Goal: Information Seeking & Learning: Learn about a topic

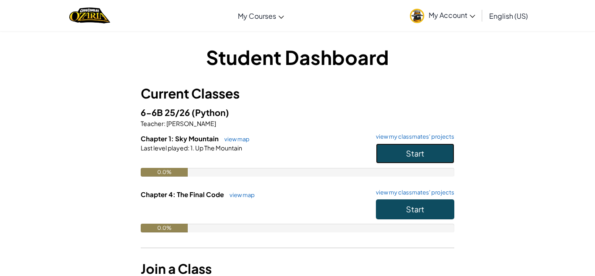
click at [414, 146] on button "Start" at bounding box center [415, 153] width 78 height 20
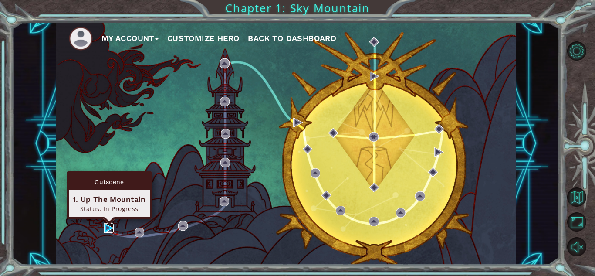
click at [109, 225] on img at bounding box center [109, 228] width 10 height 10
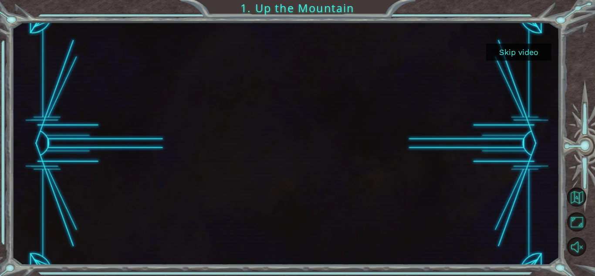
click at [514, 54] on button "Skip video" at bounding box center [518, 52] width 65 height 17
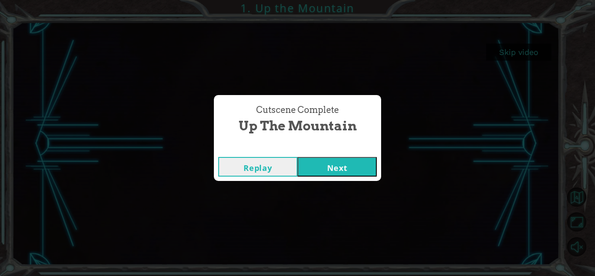
click at [357, 169] on button "Next" at bounding box center [336, 167] width 79 height 20
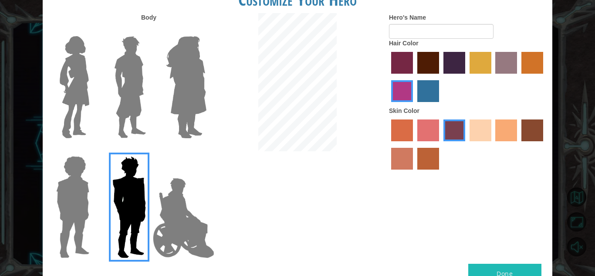
click at [111, 91] on img at bounding box center [130, 87] width 39 height 109
click at [149, 30] on input "Hero Lars" at bounding box center [149, 30] width 0 height 0
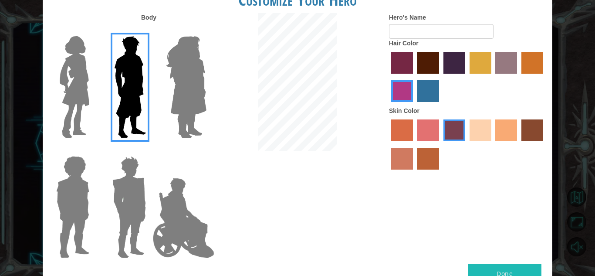
click at [176, 109] on img at bounding box center [185, 87] width 47 height 109
click at [206, 30] on input "Hero Amethyst" at bounding box center [206, 30] width 0 height 0
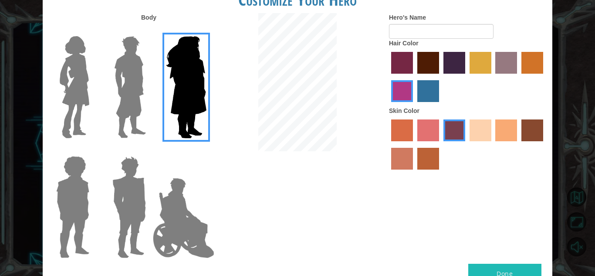
click at [124, 114] on img at bounding box center [130, 87] width 39 height 109
click at [149, 30] on input "Hero Lars" at bounding box center [149, 30] width 0 height 0
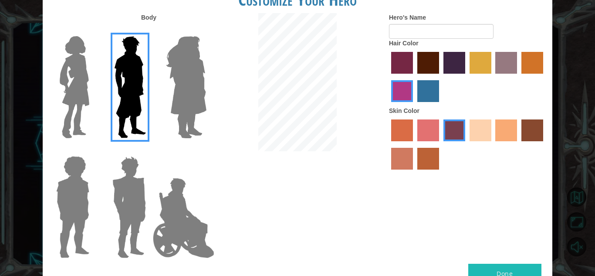
click at [67, 98] on img at bounding box center [74, 87] width 37 height 109
click at [93, 30] on input "Hero Connie" at bounding box center [93, 30] width 0 height 0
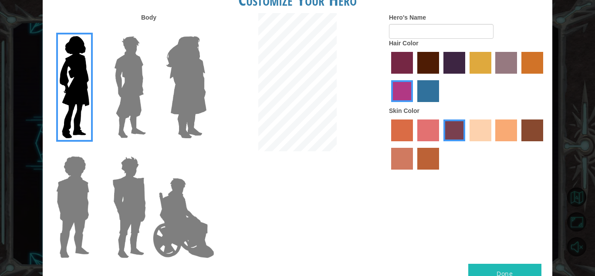
click at [142, 219] on img at bounding box center [129, 206] width 40 height 109
click at [149, 150] on input "Hero Garnet" at bounding box center [149, 150] width 0 height 0
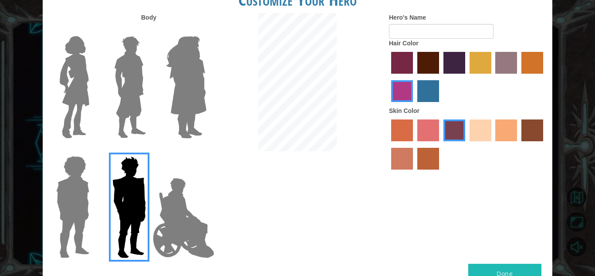
click at [87, 203] on img at bounding box center [73, 206] width 40 height 109
click at [93, 150] on input "Hero Steven" at bounding box center [93, 150] width 0 height 0
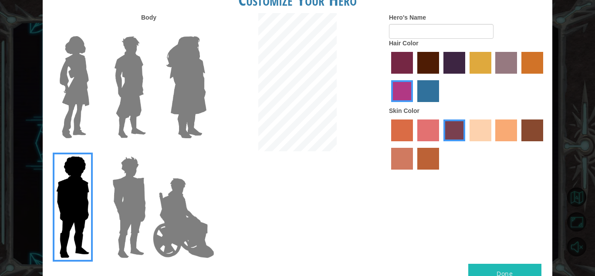
click at [52, 62] on label at bounding box center [71, 87] width 44 height 109
click at [93, 30] on input "Hero Connie" at bounding box center [93, 30] width 0 height 0
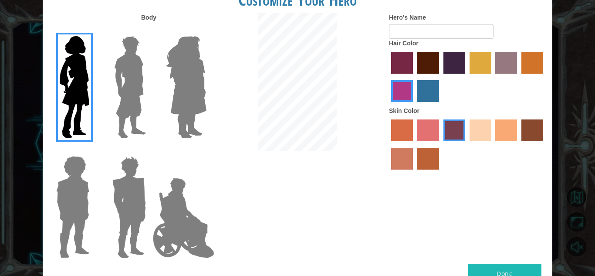
click at [397, 61] on label "paprika hair color" at bounding box center [402, 63] width 22 height 22
click at [388, 77] on input "paprika hair color" at bounding box center [388, 77] width 0 height 0
click at [458, 59] on label "hot purple hair color" at bounding box center [454, 63] width 22 height 22
click at [440, 77] on input "hot purple hair color" at bounding box center [440, 77] width 0 height 0
click at [491, 133] on label "sandy beach skin color" at bounding box center [480, 130] width 22 height 22
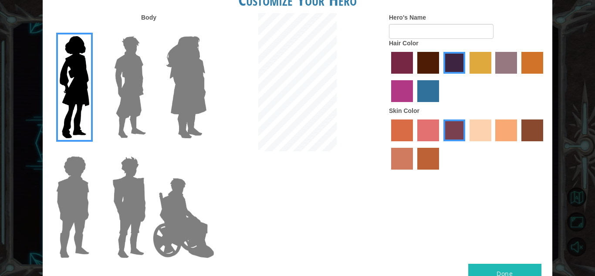
click at [466, 144] on input "sandy beach skin color" at bounding box center [466, 144] width 0 height 0
click at [516, 127] on label "tacao skin color" at bounding box center [506, 130] width 22 height 22
click at [492, 144] on input "tacao skin color" at bounding box center [492, 144] width 0 height 0
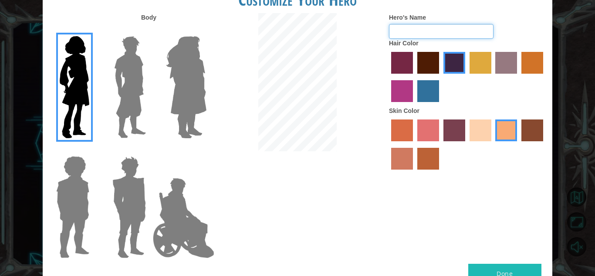
click at [440, 25] on input "Hero's Name" at bounding box center [441, 31] width 104 height 15
type input "sylus"
click at [525, 266] on button "Done" at bounding box center [504, 273] width 73 height 20
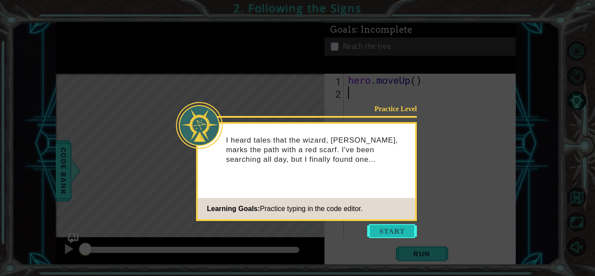
click at [404, 232] on button "Start" at bounding box center [392, 231] width 50 height 14
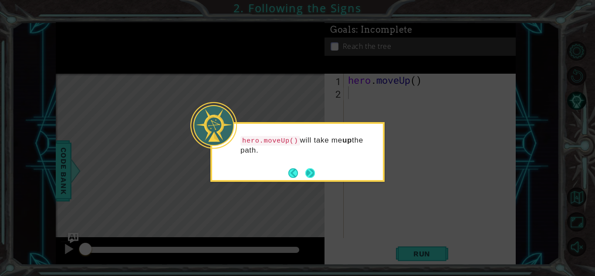
click at [311, 175] on button "Next" at bounding box center [310, 173] width 10 height 10
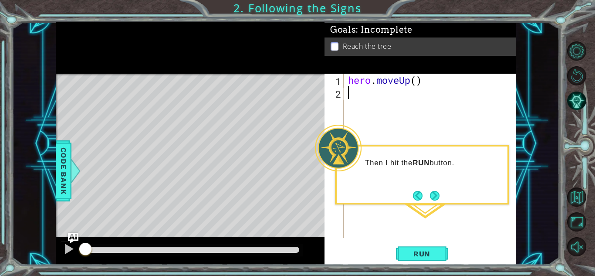
type textarea "h"
type textarea "r"
type textarea "h"
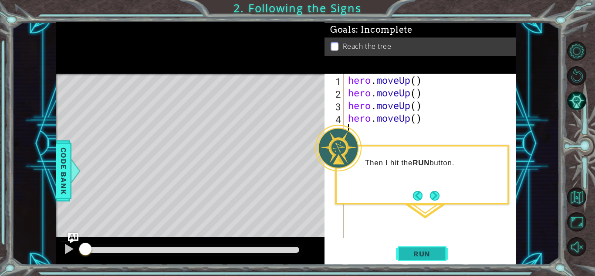
click at [441, 255] on button "Run" at bounding box center [422, 253] width 52 height 19
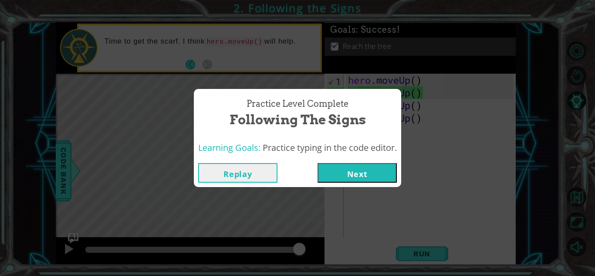
click at [366, 172] on button "Next" at bounding box center [356, 173] width 79 height 20
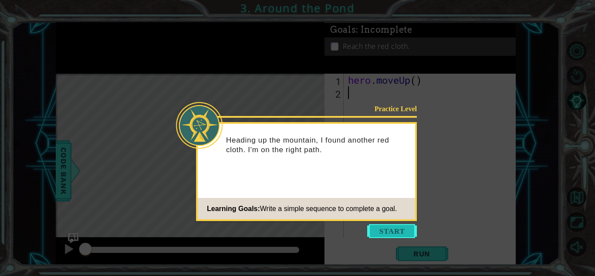
click at [391, 224] on button "Start" at bounding box center [392, 231] width 50 height 14
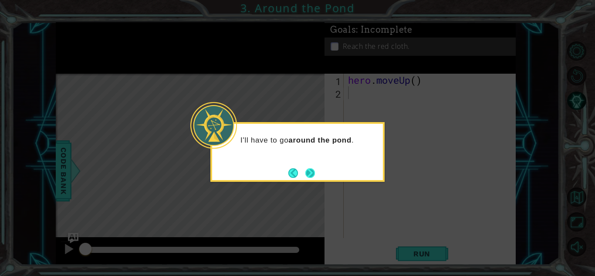
click at [316, 169] on div "I'll have to go around the pond ." at bounding box center [297, 152] width 174 height 60
click at [295, 173] on button "Back" at bounding box center [296, 173] width 17 height 10
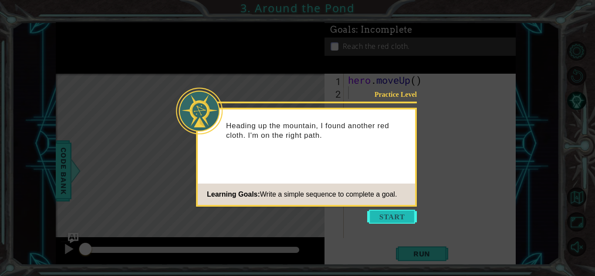
click at [392, 220] on button "Start" at bounding box center [392, 216] width 50 height 14
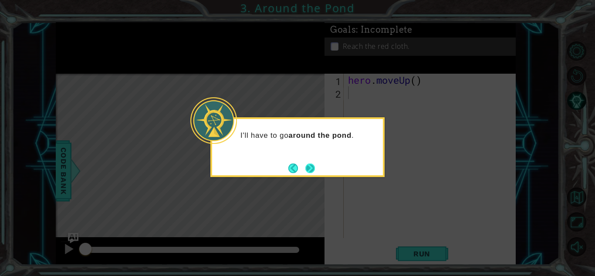
click at [305, 163] on button "Next" at bounding box center [310, 168] width 10 height 10
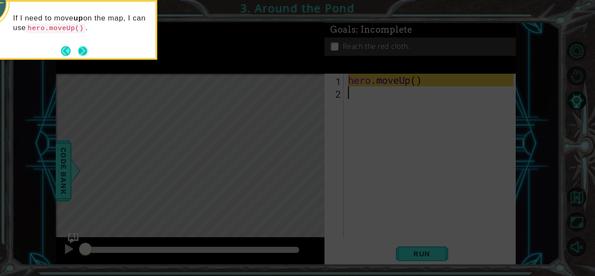
click at [84, 48] on button "Next" at bounding box center [83, 51] width 10 height 10
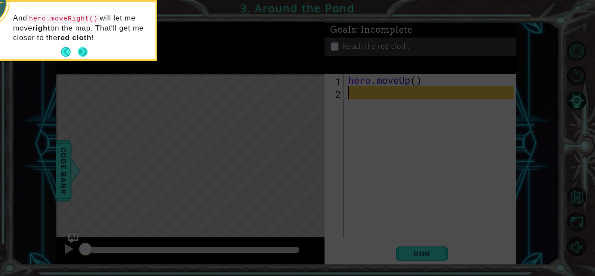
click at [84, 48] on button "Next" at bounding box center [83, 52] width 10 height 10
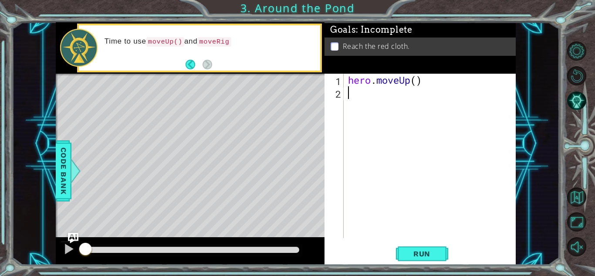
type textarea "h"
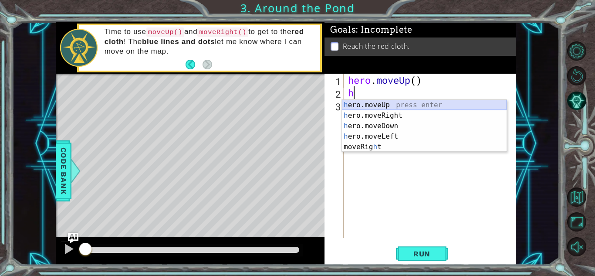
click at [430, 100] on div "h ero.moveUp press enter h ero.moveRight press enter h ero.moveDown press enter…" at bounding box center [424, 136] width 165 height 73
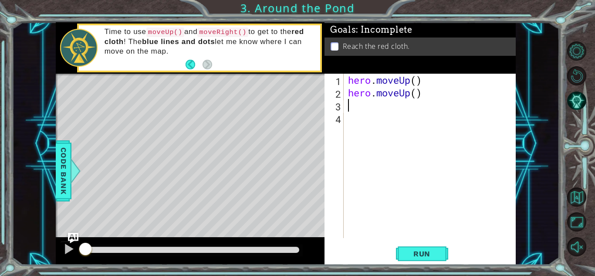
type textarea "h"
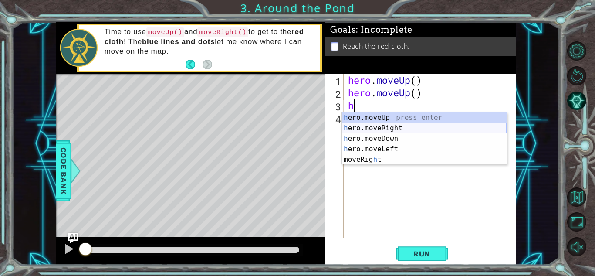
click at [423, 129] on div "h ero.moveUp press enter h ero.moveRight press enter h ero.moveDown press enter…" at bounding box center [424, 148] width 165 height 73
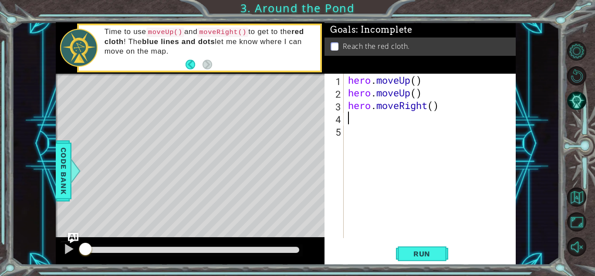
type textarea "h"
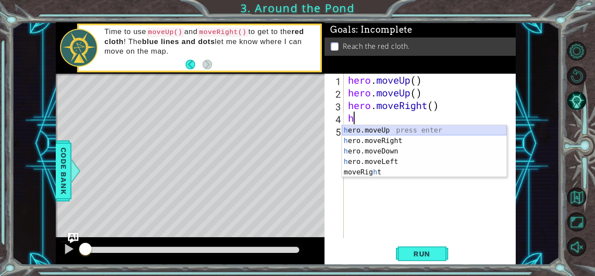
click at [434, 132] on div "h ero.moveUp press enter h ero.moveRight press enter h ero.moveDown press enter…" at bounding box center [424, 161] width 165 height 73
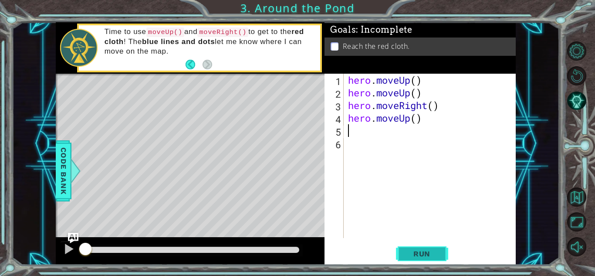
click at [424, 252] on span "Run" at bounding box center [421, 253] width 34 height 9
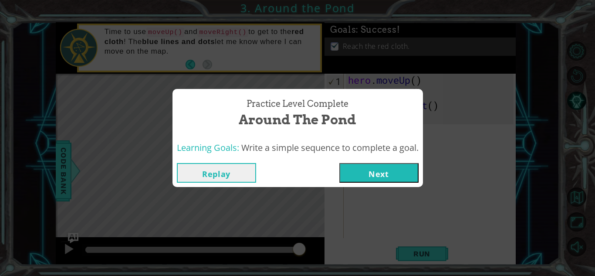
click at [371, 177] on button "Next" at bounding box center [378, 173] width 79 height 20
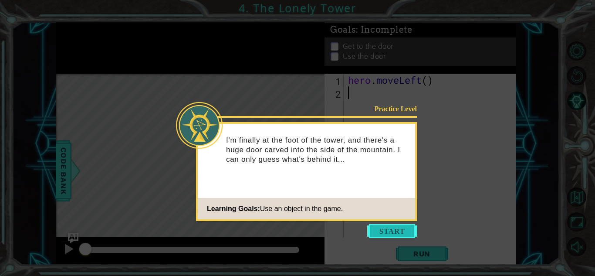
click at [395, 231] on button "Start" at bounding box center [392, 231] width 50 height 14
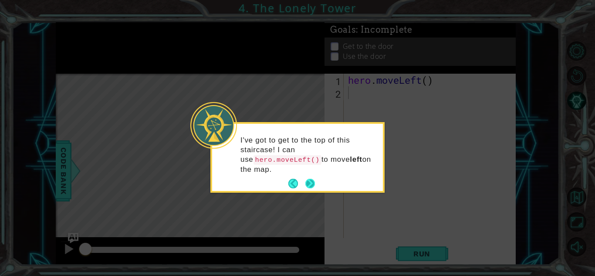
click at [310, 178] on button "Next" at bounding box center [310, 183] width 10 height 10
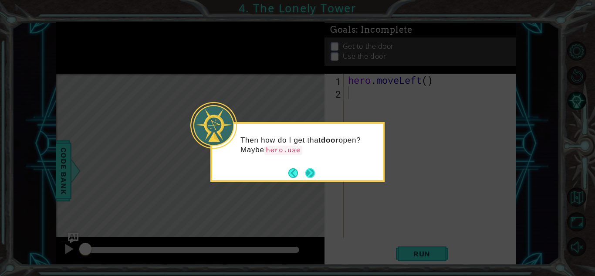
click at [315, 170] on button "Next" at bounding box center [310, 173] width 10 height 10
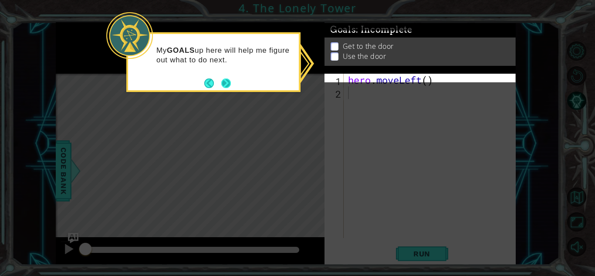
click at [228, 82] on button "Next" at bounding box center [226, 83] width 10 height 10
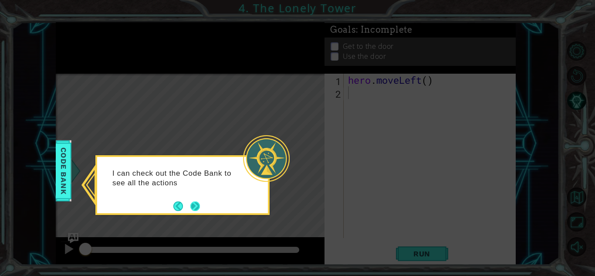
click at [193, 206] on button "Next" at bounding box center [195, 206] width 10 height 10
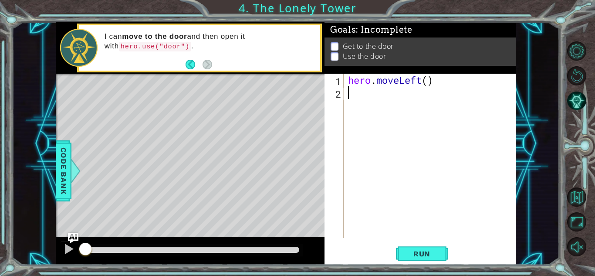
type textarea "h"
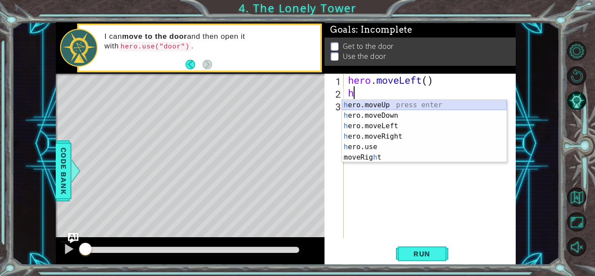
click at [441, 101] on div "h ero.moveUp press enter h ero.moveDown press enter h ero.moveLeft press enter …" at bounding box center [424, 142] width 165 height 84
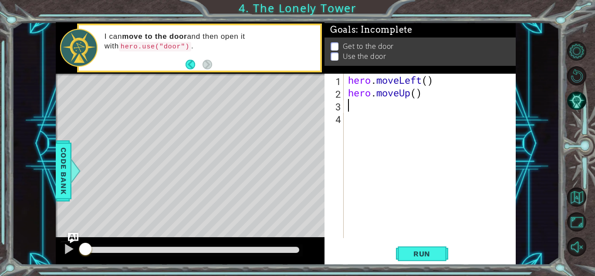
type textarea "h"
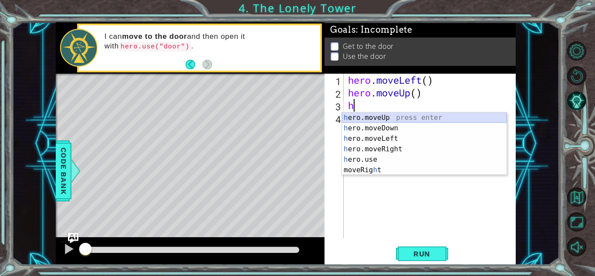
click at [438, 115] on div "h ero.moveUp press enter h ero.moveDown press enter h ero.moveLeft press enter …" at bounding box center [424, 154] width 165 height 84
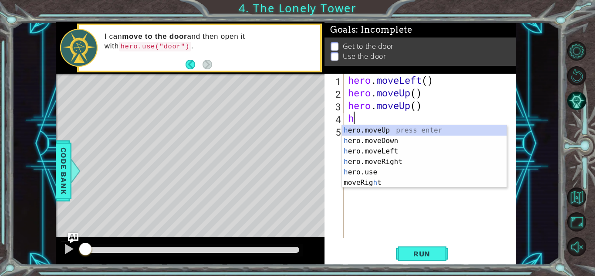
type textarea "h"
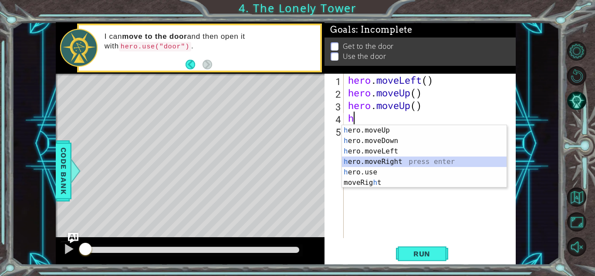
click at [434, 163] on div "h ero.moveUp press enter h ero.moveDown press enter h ero.moveLeft press enter …" at bounding box center [424, 167] width 165 height 84
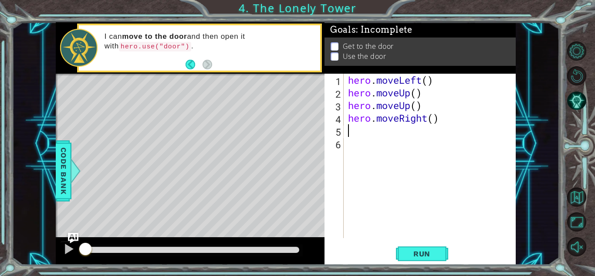
type textarea "h"
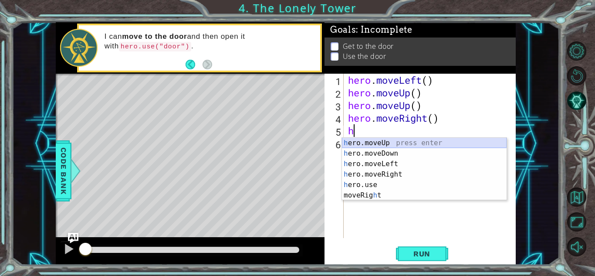
click at [458, 138] on div "h ero.moveUp press enter h ero.moveDown press enter h ero.moveLeft press enter …" at bounding box center [424, 180] width 165 height 84
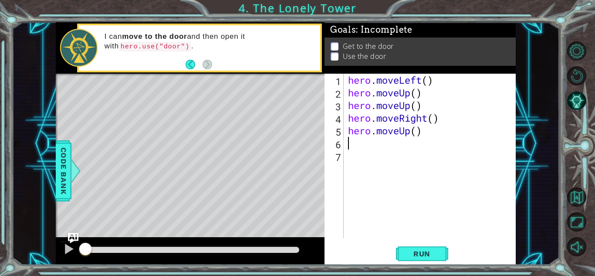
type textarea "h"
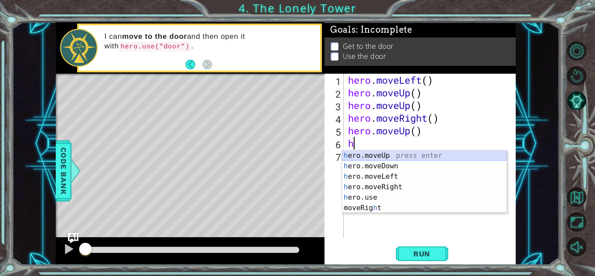
click at [464, 155] on div "h ero.moveUp press enter h ero.moveDown press enter h ero.moveLeft press enter …" at bounding box center [424, 192] width 165 height 84
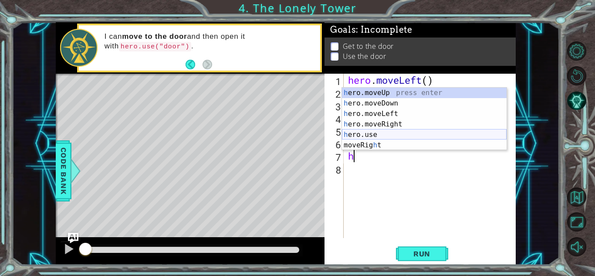
click at [397, 132] on div "h ero.moveUp press enter h ero.moveDown press enter h ero.moveLeft press enter …" at bounding box center [424, 129] width 165 height 84
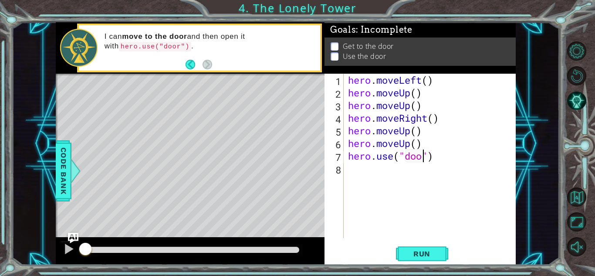
type textarea "hero.use("door")"
click at [415, 252] on span "Run" at bounding box center [421, 253] width 34 height 9
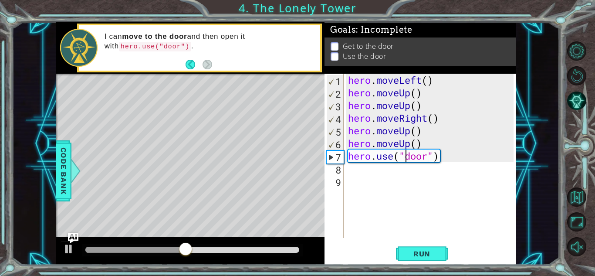
click at [407, 161] on div "hero . moveLeft ( ) hero . moveUp ( ) hero . moveUp ( ) hero . moveRight ( ) he…" at bounding box center [432, 168] width 172 height 189
click at [446, 156] on div "hero . moveLeft ( ) hero . moveUp ( ) hero . moveUp ( ) hero . moveRight ( ) he…" at bounding box center [432, 168] width 172 height 189
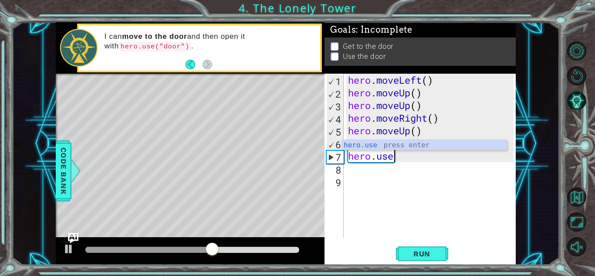
type textarea "hero"
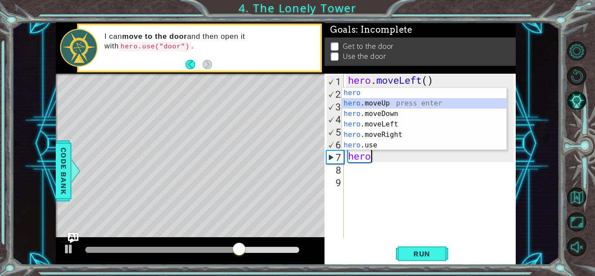
click at [424, 101] on div "hero press enter hero .moveUp press enter hero .moveDown press enter hero .move…" at bounding box center [424, 129] width 165 height 84
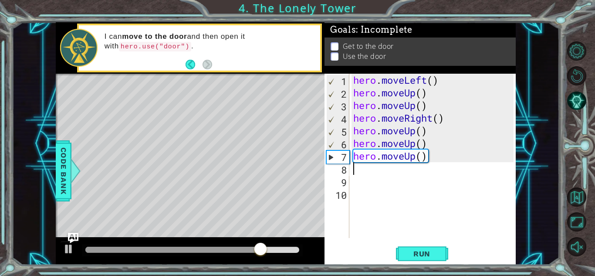
type textarea "j"
type textarea "h"
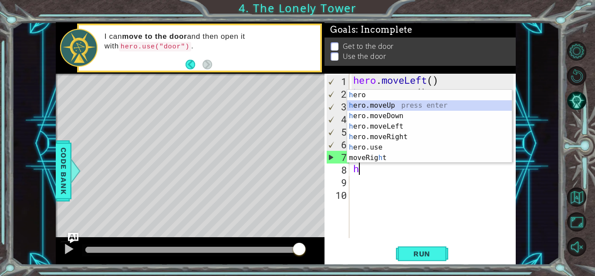
click at [388, 105] on div "h ero press enter h ero.moveUp press enter h ero.moveDown press enter h ero.mov…" at bounding box center [429, 137] width 165 height 94
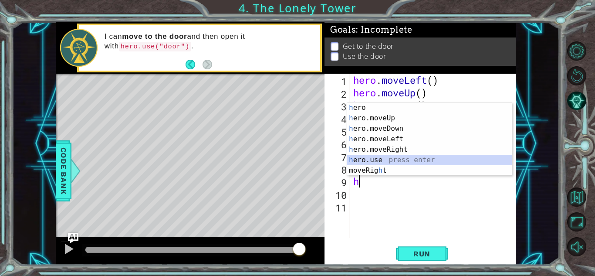
click at [397, 161] on div "h ero press enter h ero.moveUp press enter h ero.moveDown press enter h ero.mov…" at bounding box center [429, 149] width 165 height 94
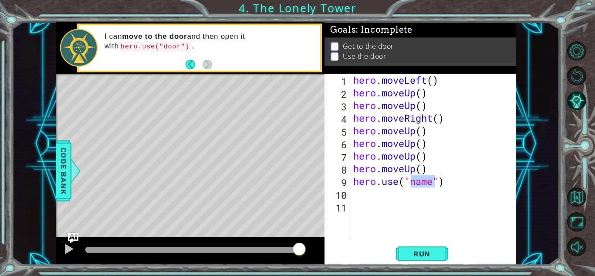
click at [426, 185] on div "hero . moveLeft ( ) hero . moveUp ( ) hero . moveUp ( ) hero . moveRight ( ) he…" at bounding box center [432, 156] width 162 height 164
click at [418, 257] on span "Run" at bounding box center [421, 253] width 34 height 9
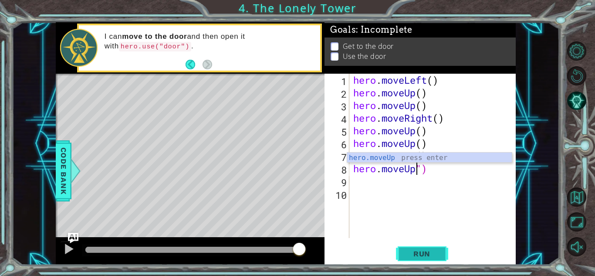
click at [431, 248] on button "Run" at bounding box center [422, 253] width 52 height 19
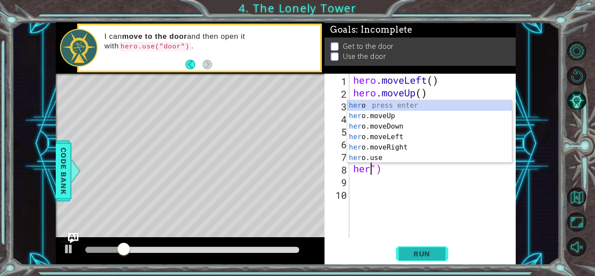
type textarea "hero.moveUp()")"
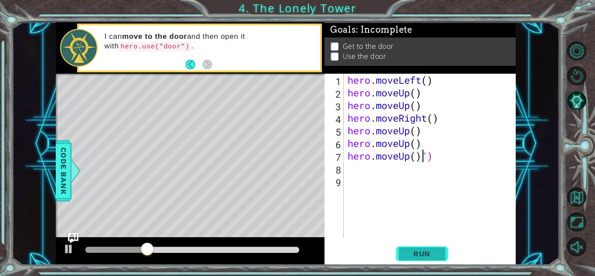
click at [427, 252] on span "Run" at bounding box center [421, 253] width 34 height 9
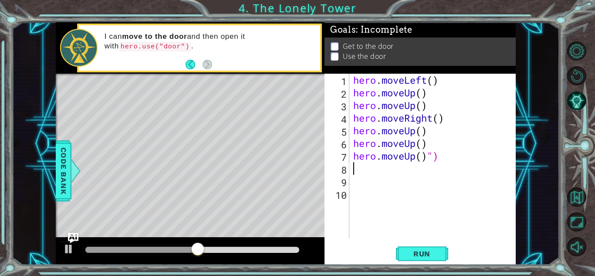
click at [463, 165] on div "hero . moveLeft ( ) hero . moveUp ( ) hero . moveUp ( ) hero . moveRight ( ) he…" at bounding box center [434, 168] width 166 height 189
click at [439, 152] on div "hero . moveLeft ( ) hero . moveUp ( ) hero . moveUp ( ) hero . moveRight ( ) he…" at bounding box center [434, 168] width 166 height 189
click at [434, 256] on span "Run" at bounding box center [421, 253] width 34 height 9
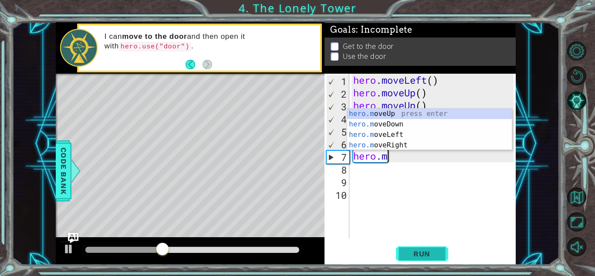
type textarea "h"
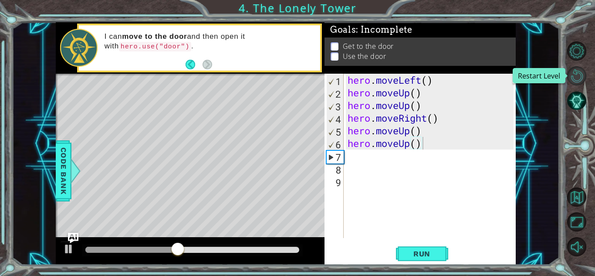
click at [568, 75] on button "Restart Level" at bounding box center [576, 75] width 19 height 19
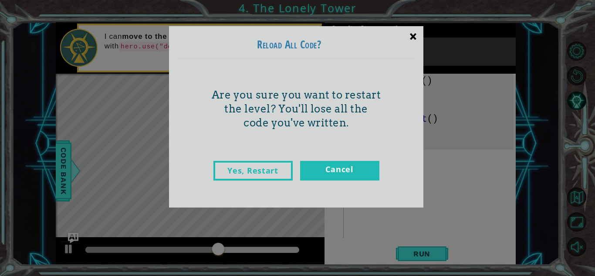
click at [413, 33] on div "×" at bounding box center [413, 36] width 20 height 25
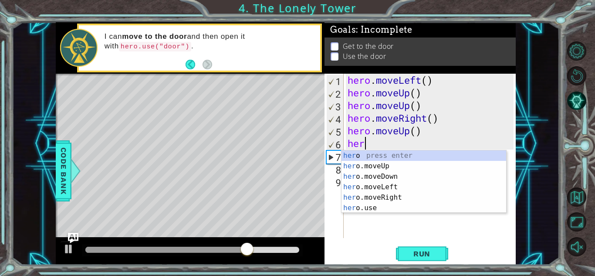
type textarea "h"
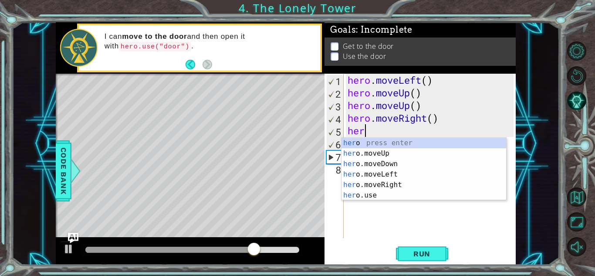
type textarea "h"
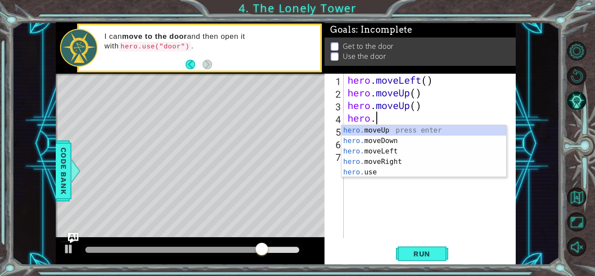
type textarea "h"
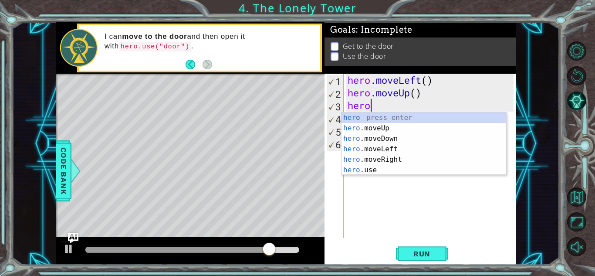
type textarea "h"
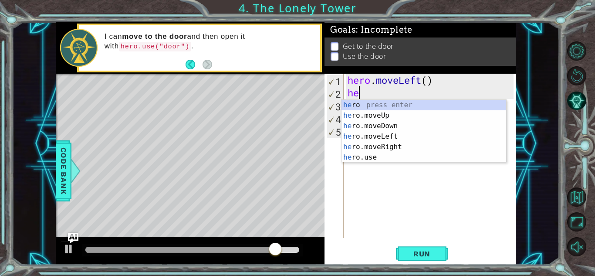
type textarea "h"
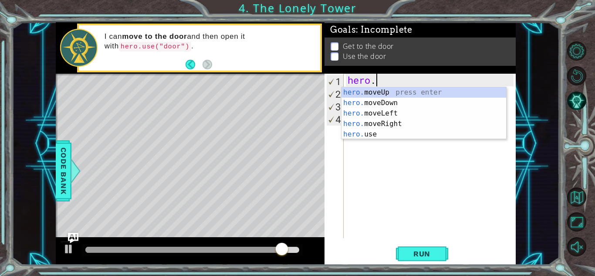
type textarea "h"
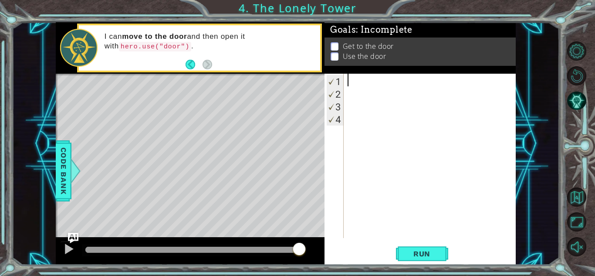
type textarea "h"
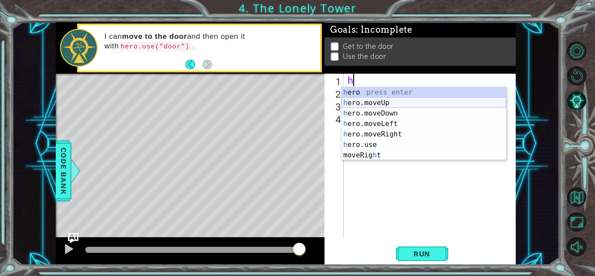
click at [387, 103] on div "h ero press enter h ero.moveUp press enter h ero.moveDown press enter h ero.mov…" at bounding box center [423, 134] width 165 height 94
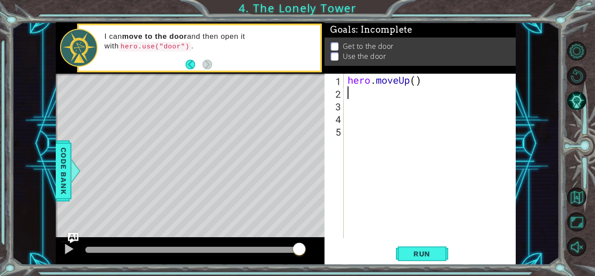
type textarea "h"
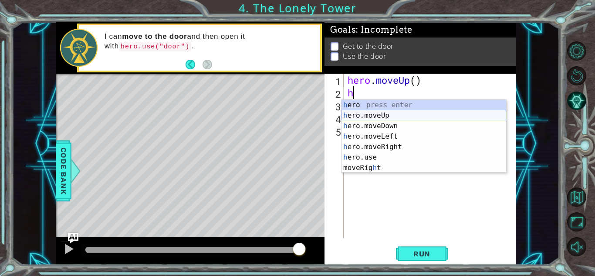
click at [380, 112] on div "h ero press enter h ero.moveUp press enter h ero.moveDown press enter h ero.mov…" at bounding box center [423, 147] width 165 height 94
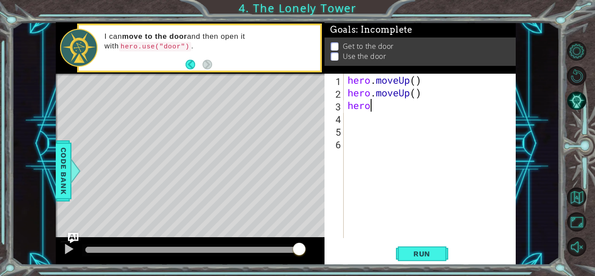
type textarea "her"
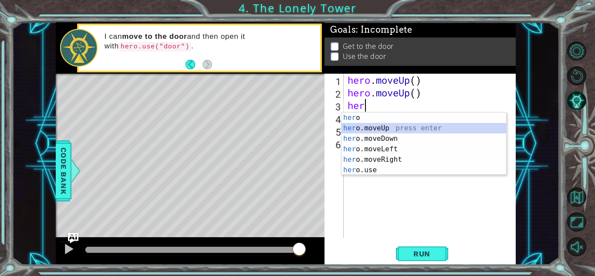
click at [400, 129] on div "her o press enter her o.moveUp press enter her o.moveDown press enter her o.mov…" at bounding box center [423, 154] width 165 height 84
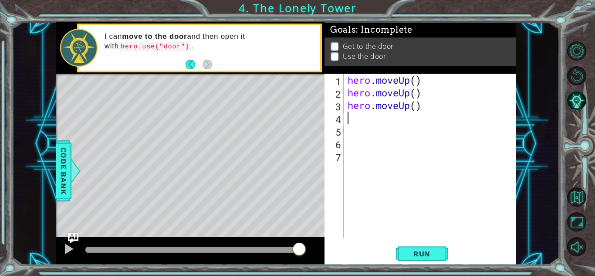
type textarea "h"
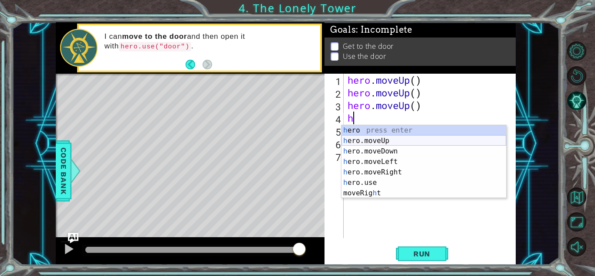
click at [405, 136] on div "h ero press enter h ero.moveUp press enter h ero.moveDown press enter h ero.mov…" at bounding box center [423, 172] width 165 height 94
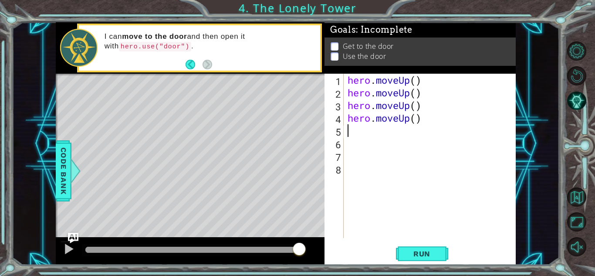
type textarea "h"
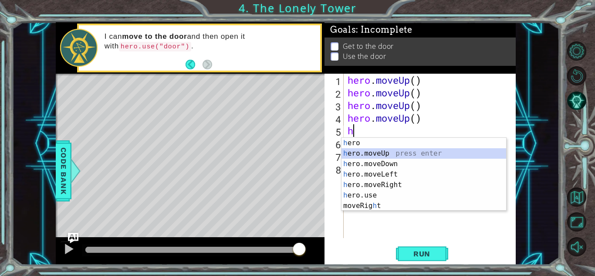
click at [404, 149] on div "h ero press enter h ero.moveUp press enter h ero.moveDown press enter h ero.mov…" at bounding box center [423, 185] width 165 height 94
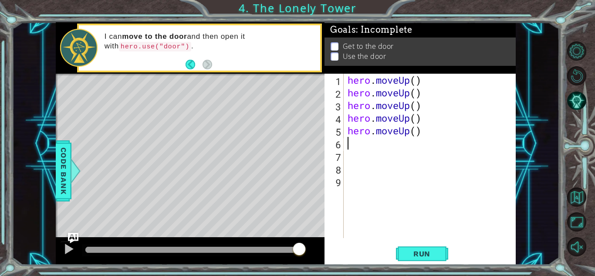
type textarea "h"
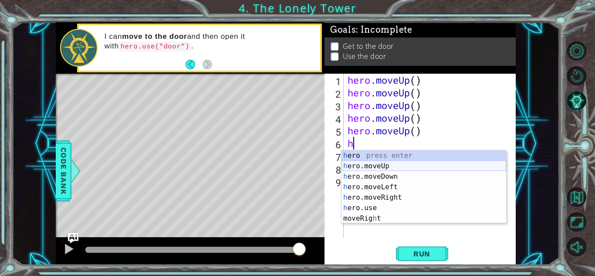
click at [411, 163] on div "h ero press enter h ero.moveUp press enter h ero.moveDown press enter h ero.mov…" at bounding box center [423, 197] width 165 height 94
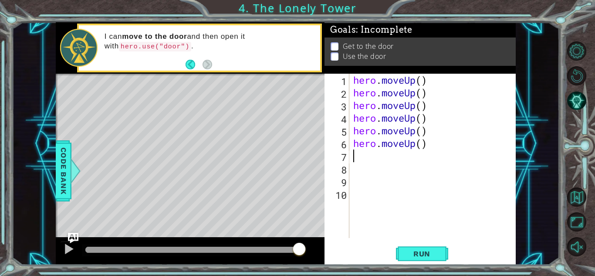
type textarea "h"
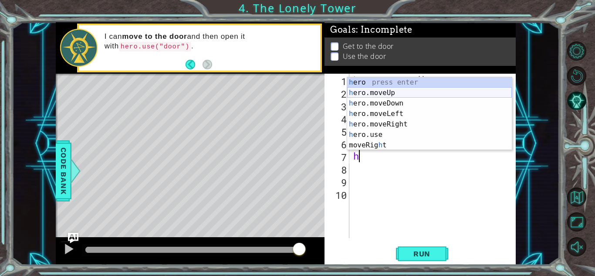
click at [375, 91] on div "h ero press enter h ero.moveUp press enter h ero.moveDown press enter h ero.mov…" at bounding box center [429, 124] width 165 height 94
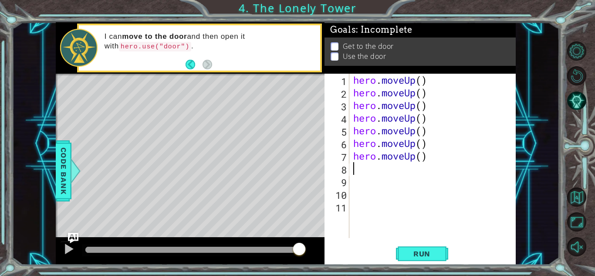
type textarea "h"
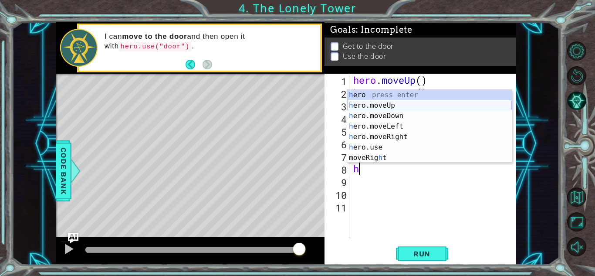
click at [389, 102] on div "h ero press enter h ero.moveUp press enter h ero.moveDown press enter h ero.mov…" at bounding box center [429, 137] width 165 height 94
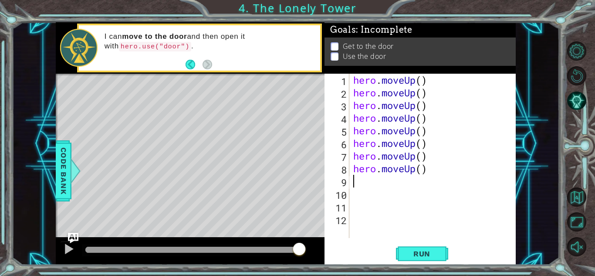
type textarea "h"
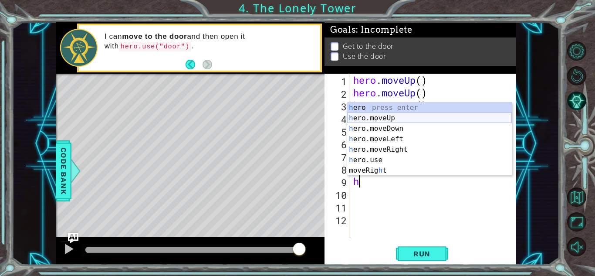
click at [401, 121] on div "h ero press enter h ero.moveUp press enter h ero.moveDown press enter h ero.mov…" at bounding box center [429, 149] width 165 height 94
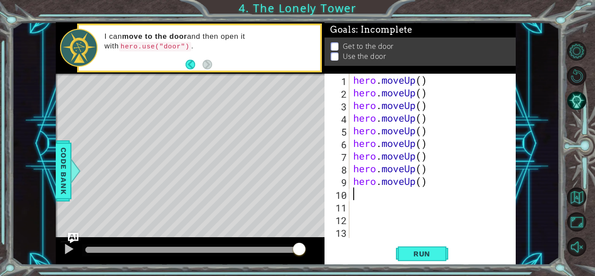
type textarea "h"
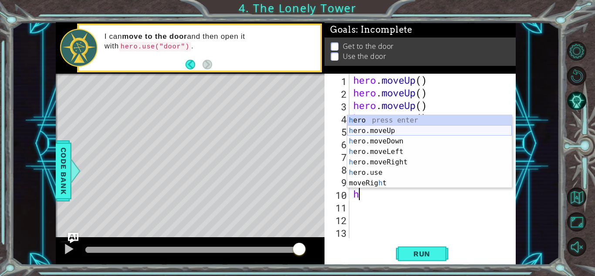
click at [384, 132] on div "h ero press enter h ero.moveUp press enter h ero.moveDown press enter h ero.mov…" at bounding box center [429, 162] width 165 height 94
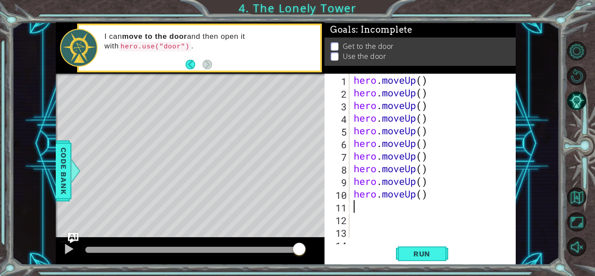
type textarea "h"
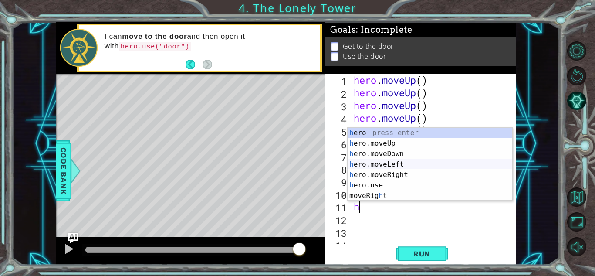
click at [400, 165] on div "h ero press enter h ero.moveUp press enter h ero.moveDown press enter h ero.mov…" at bounding box center [429, 175] width 165 height 94
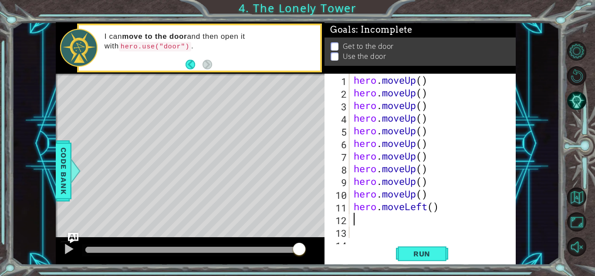
type textarea "h"
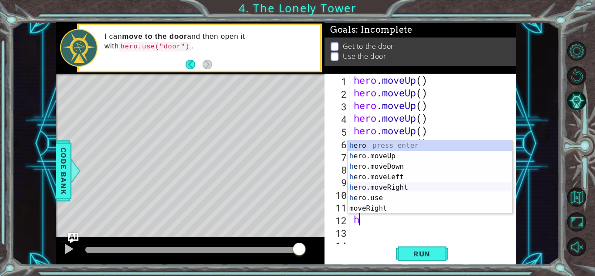
click at [405, 188] on div "h ero press enter h ero.moveUp press enter h ero.moveDown press enter h ero.mov…" at bounding box center [429, 187] width 165 height 94
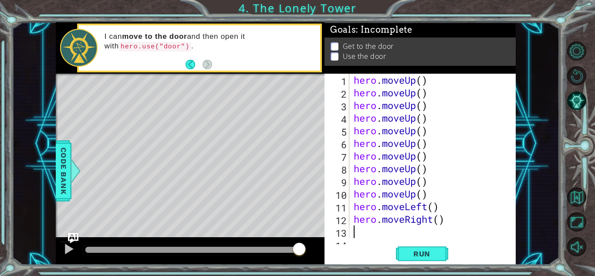
type textarea "h"
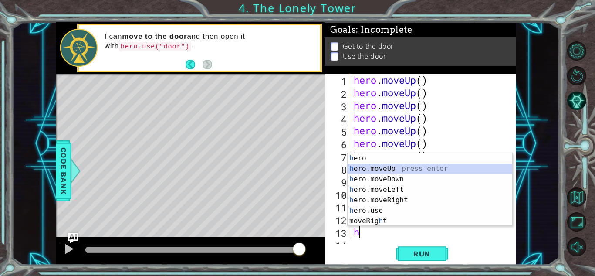
click at [404, 167] on div "h ero press enter h ero.moveUp press enter h ero.moveDown press enter h ero.mov…" at bounding box center [429, 200] width 165 height 94
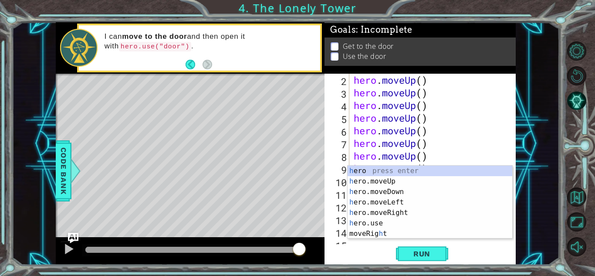
scroll to position [13, 0]
click at [411, 175] on div "h ero press enter h ero.moveUp press enter h ero.moveDown press enter h ero.mov…" at bounding box center [429, 212] width 165 height 94
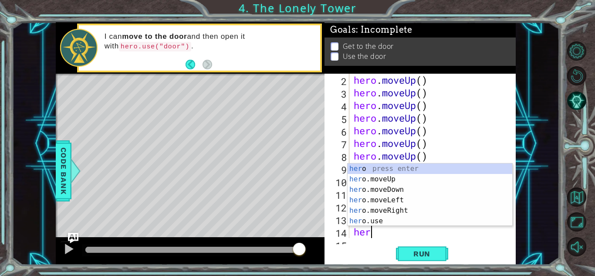
scroll to position [0, 0]
type textarea "h"
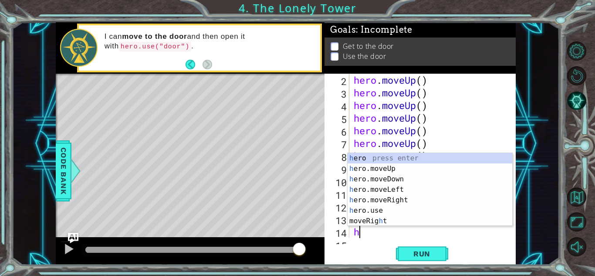
scroll to position [0, 0]
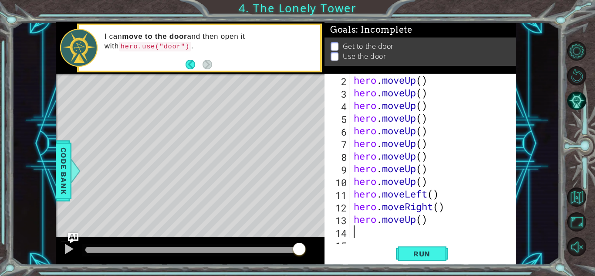
type textarea "h"
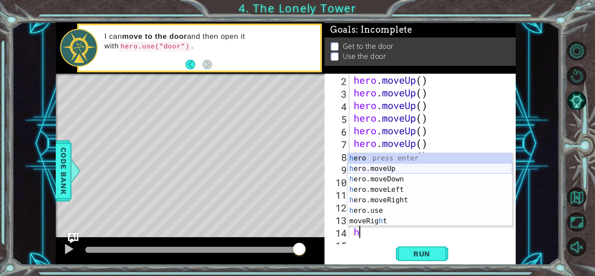
click at [453, 169] on div "h ero press enter h ero.moveUp press enter h ero.moveDown press enter h ero.mov…" at bounding box center [429, 200] width 165 height 94
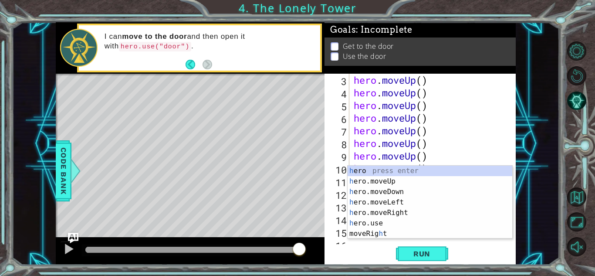
scroll to position [25, 0]
click at [395, 222] on div "h ero press enter h ero.moveUp press enter h ero.moveDown press enter h ero.mov…" at bounding box center [429, 212] width 165 height 94
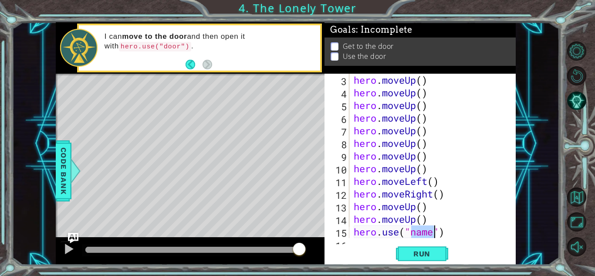
click at [436, 231] on div "hero . moveUp ( ) hero . moveUp ( ) hero . moveUp ( ) hero . moveUp ( ) hero . …" at bounding box center [432, 156] width 161 height 164
type textarea "hero.use("door")"
click at [434, 250] on span "Run" at bounding box center [421, 253] width 34 height 9
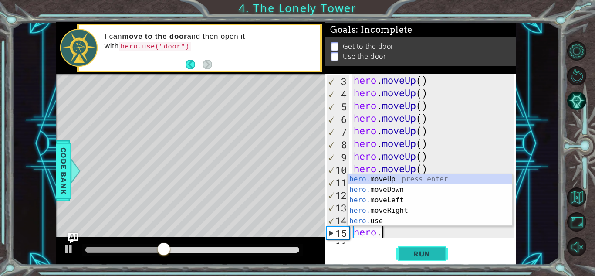
type textarea "h"
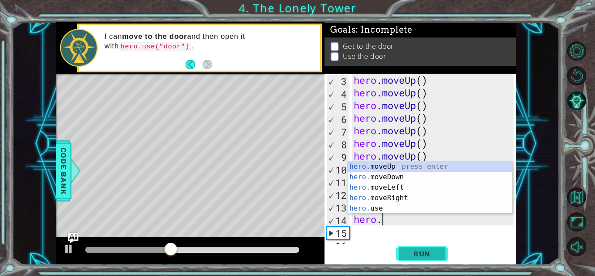
type textarea "h"
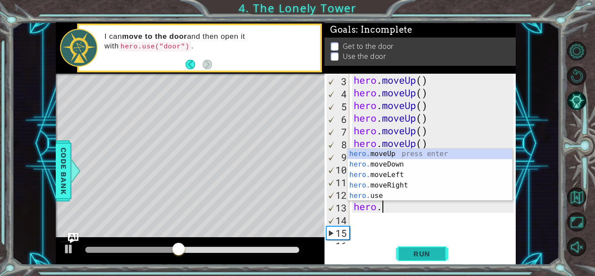
type textarea "h"
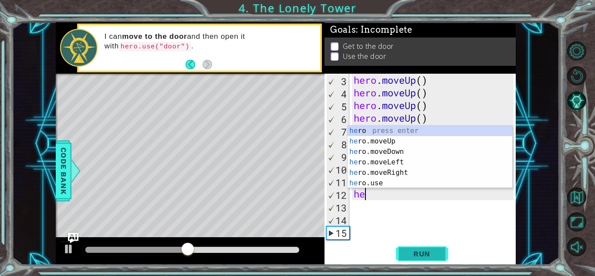
type textarea "h"
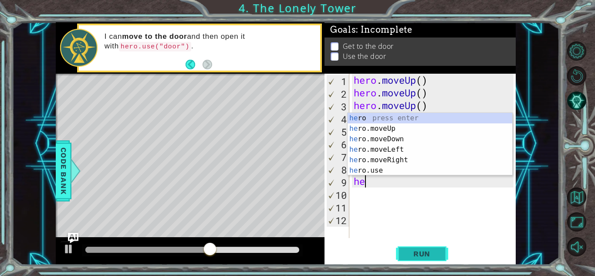
type textarea "h"
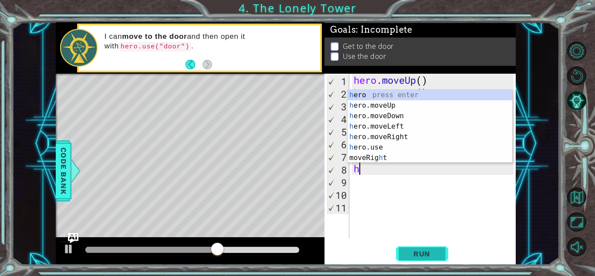
type textarea "h"
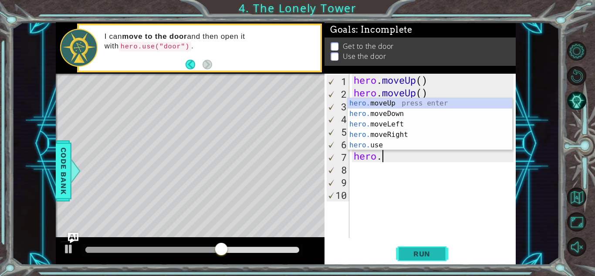
type textarea "h"
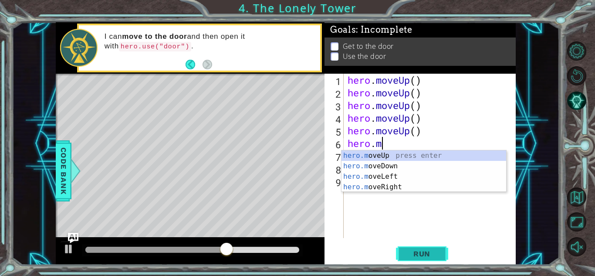
type textarea "h"
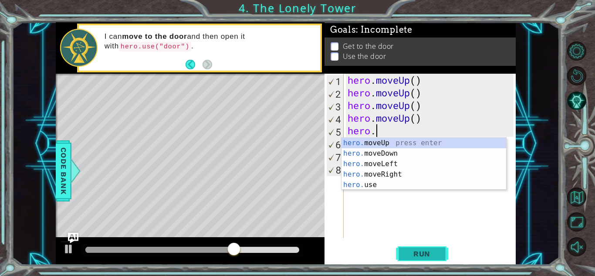
type textarea "h"
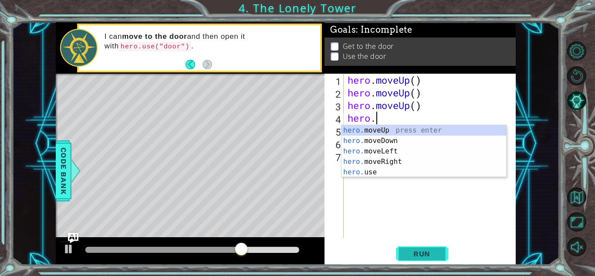
type textarea "h"
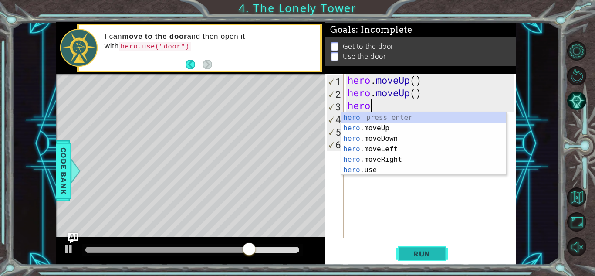
type textarea "h"
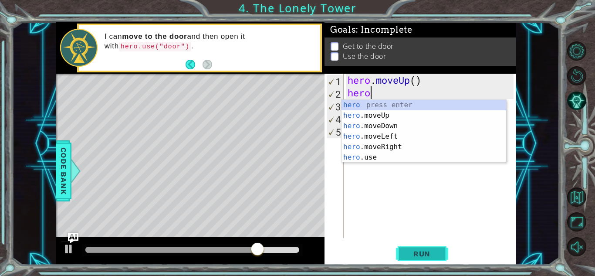
type textarea "h"
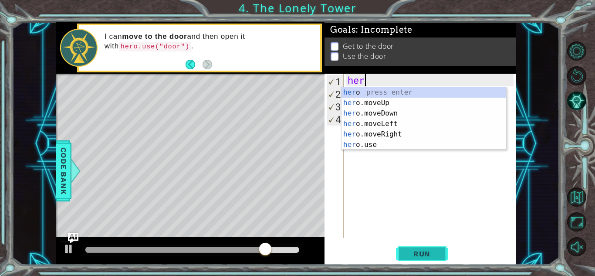
type textarea "h"
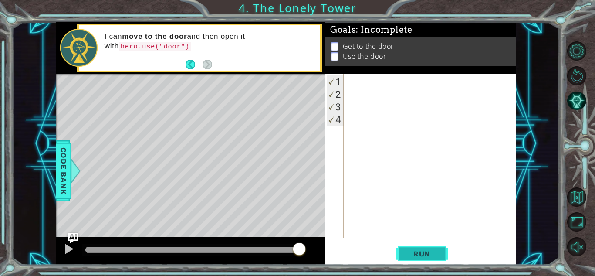
type textarea "h"
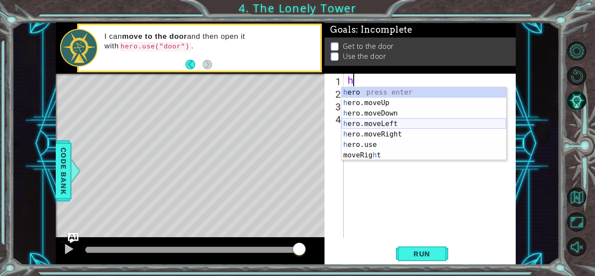
click at [376, 120] on div "h ero press enter h ero.moveUp press enter h ero.moveDown press enter h ero.mov…" at bounding box center [423, 134] width 165 height 94
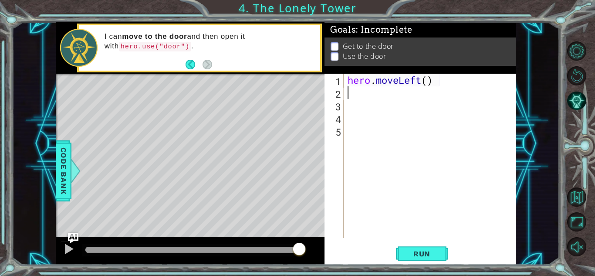
type textarea "h"
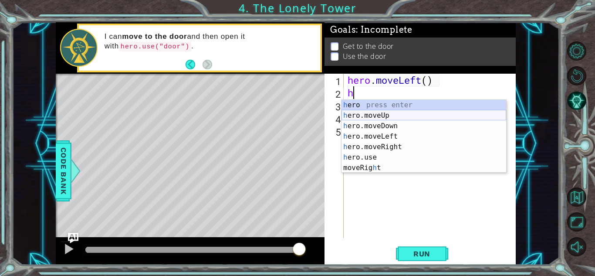
click at [396, 112] on div "h ero press enter h ero.moveUp press enter h ero.moveDown press enter h ero.mov…" at bounding box center [423, 147] width 165 height 94
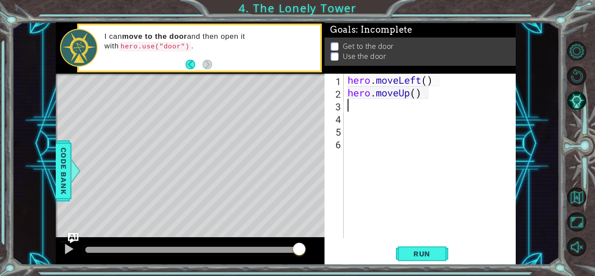
type textarea "h"
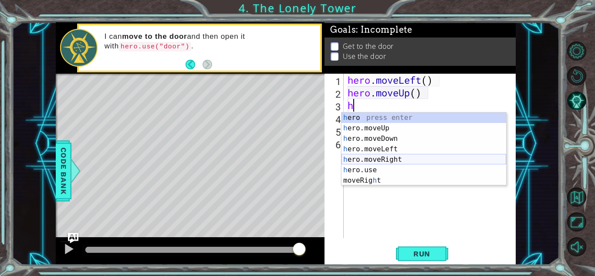
click at [401, 158] on div "h ero press enter h ero.moveUp press enter h ero.moveDown press enter h ero.mov…" at bounding box center [423, 159] width 165 height 94
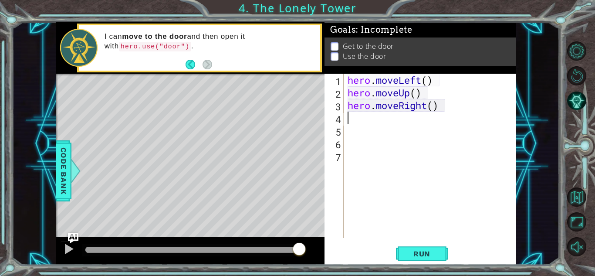
type textarea "h"
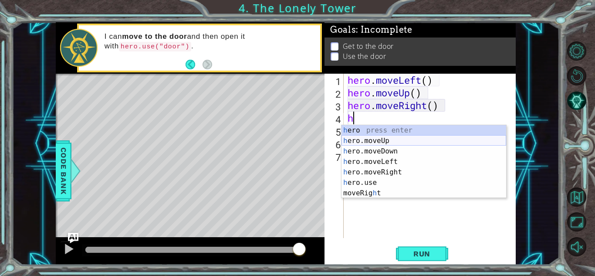
click at [394, 137] on div "h ero press enter h ero.moveUp press enter h ero.moveDown press enter h ero.mov…" at bounding box center [423, 172] width 165 height 94
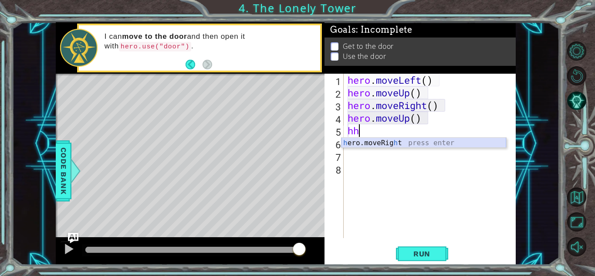
type textarea "h"
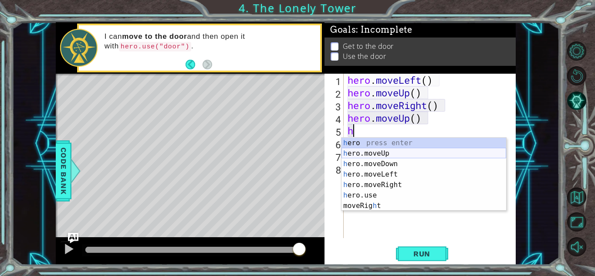
click at [392, 155] on div "h ero press enter h ero.moveUp press enter h ero.moveDown press enter h ero.mov…" at bounding box center [423, 185] width 165 height 94
type textarea "h"
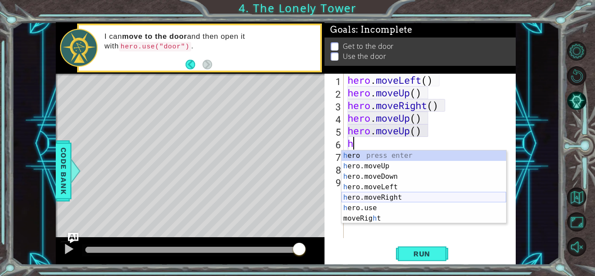
click at [385, 197] on div "h ero press enter h ero.moveUp press enter h ero.moveDown press enter h ero.mov…" at bounding box center [423, 197] width 165 height 94
click at [383, 195] on div "hero . moveLeft ( ) hero . moveUp ( ) hero . moveRight ( ) hero . moveUp ( ) he…" at bounding box center [432, 168] width 172 height 189
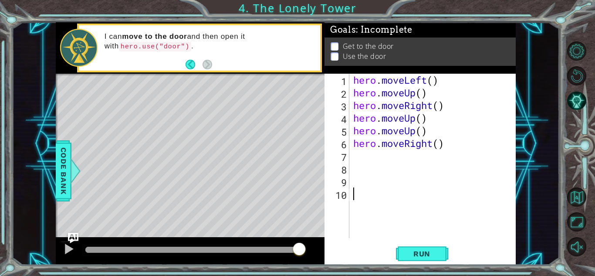
click at [357, 158] on div "hero . moveLeft ( ) hero . moveUp ( ) hero . moveRight ( ) hero . moveUp ( ) he…" at bounding box center [434, 168] width 166 height 189
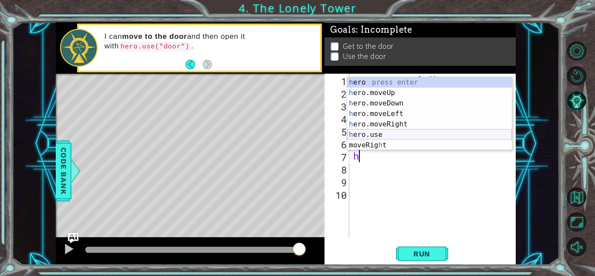
click at [397, 134] on div "h ero press enter h ero.moveUp press enter h ero.moveDown press enter h ero.mov…" at bounding box center [429, 124] width 165 height 94
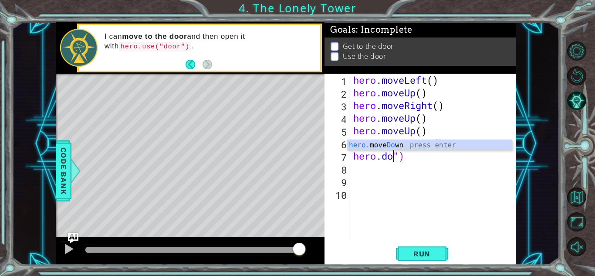
scroll to position [0, 2]
type textarea "hero.moveUp(")"
click at [440, 155] on div "hero . moveLeft ( ) hero . moveUp ( ) hero . moveRight ( ) hero . moveUp ( ) he…" at bounding box center [434, 168] width 166 height 189
click at [394, 165] on div "hero . moveLeft ( ) hero . moveUp ( ) hero . moveRight ( ) hero . moveUp ( ) he…" at bounding box center [434, 168] width 166 height 189
click at [400, 151] on div "hero . moveLeft ( ) hero . moveUp ( ) hero . moveRight ( ) hero . moveUp ( ) he…" at bounding box center [434, 168] width 166 height 189
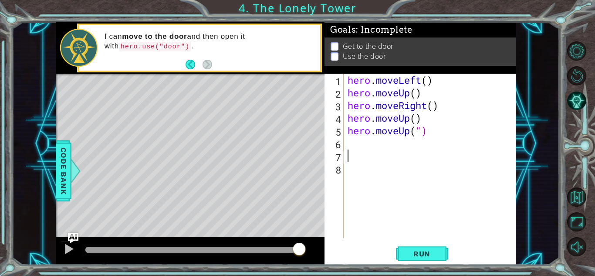
scroll to position [0, 0]
click at [430, 132] on div "hero . moveLeft ( ) hero . moveUp ( ) hero . moveRight ( ) hero . moveUp ( ) he…" at bounding box center [432, 168] width 172 height 189
click at [545, 92] on div "1 ההההההההההההההההההההההההההההההההההההההההההההההההההההההההההההההההההההההההההההה…" at bounding box center [285, 143] width 547 height 242
click at [454, 125] on div "hero . moveLeft ( ) hero . moveUp ( ) hero . moveRight ( ) hero . moveUp ( ) he…" at bounding box center [432, 168] width 172 height 189
type textarea "hero.moveUp()"
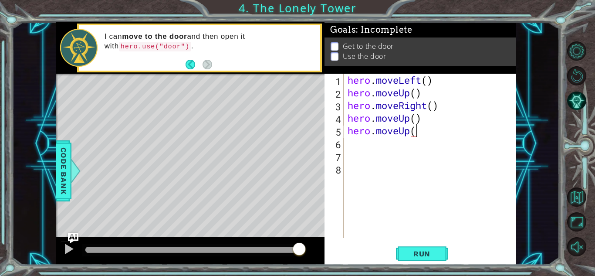
scroll to position [0, 3]
click at [381, 154] on div "hero . moveLeft ( ) hero . moveUp ( ) hero . moveRight ( ) hero . moveUp ( ) he…" at bounding box center [432, 168] width 172 height 189
click at [396, 144] on div "hero . moveLeft ( ) hero . moveUp ( ) hero . moveRight ( ) hero . moveUp ( ) he…" at bounding box center [432, 168] width 172 height 189
type textarea "h"
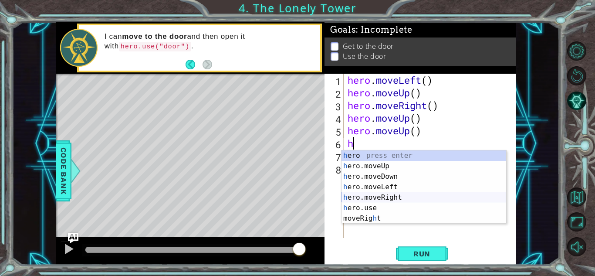
click at [398, 198] on div "h ero press enter h ero.moveUp press enter h ero.moveDown press enter h ero.mov…" at bounding box center [423, 197] width 165 height 94
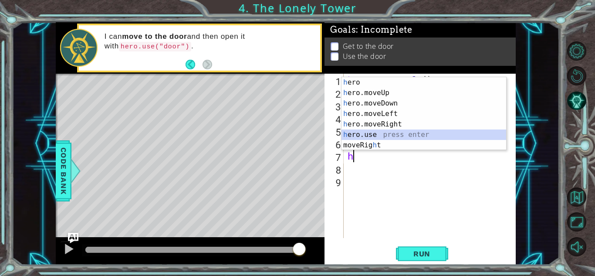
click at [394, 136] on div "h ero press enter h ero.moveUp press enter h ero.moveDown press enter h ero.mov…" at bounding box center [423, 124] width 165 height 94
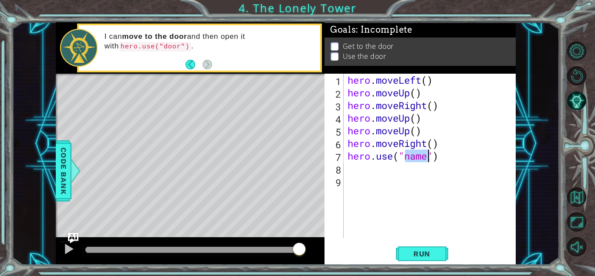
click at [420, 155] on div "hero . moveLeft ( ) hero . moveUp ( ) hero . moveRight ( ) hero . moveUp ( ) he…" at bounding box center [430, 156] width 168 height 164
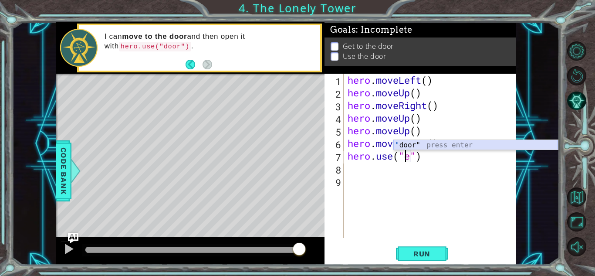
click at [409, 146] on div "" door" press enter" at bounding box center [475, 155] width 165 height 31
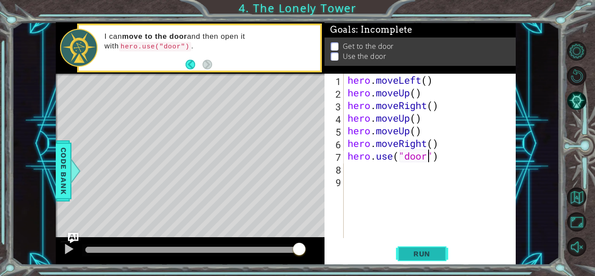
click at [426, 248] on button "Run" at bounding box center [422, 253] width 52 height 19
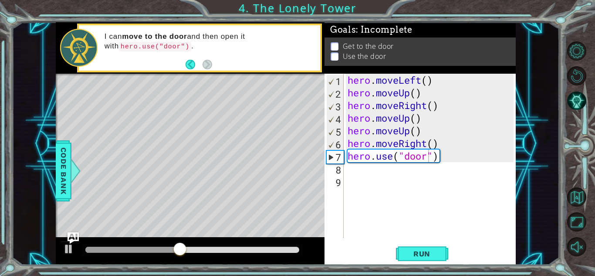
click at [71, 236] on img "Ask AI" at bounding box center [72, 237] width 11 height 11
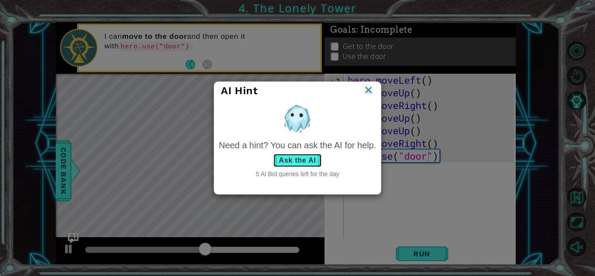
click at [296, 163] on button "Ask the AI" at bounding box center [297, 160] width 48 height 14
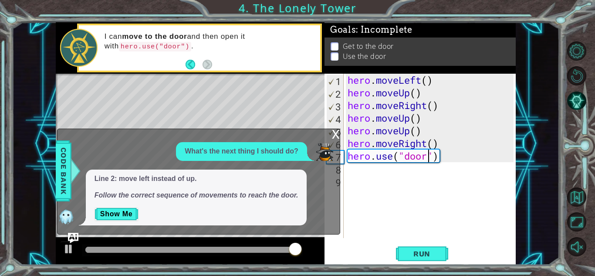
click at [431, 98] on div "hero . moveLeft ( ) hero . moveUp ( ) hero . moveRight ( ) hero . moveUp ( ) he…" at bounding box center [432, 168] width 172 height 189
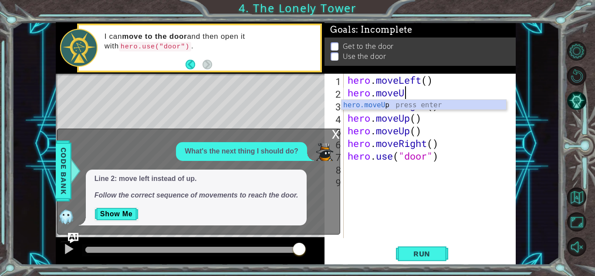
type textarea "hero.move"
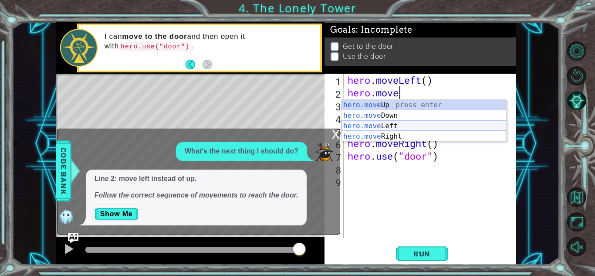
click at [426, 125] on div "hero.move Up press enter hero.move Down press enter hero.move Left press enter …" at bounding box center [423, 131] width 165 height 63
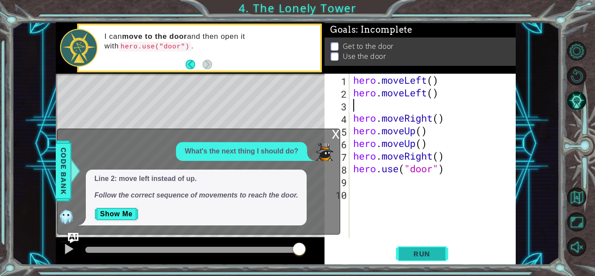
click at [417, 250] on span "Run" at bounding box center [421, 253] width 34 height 9
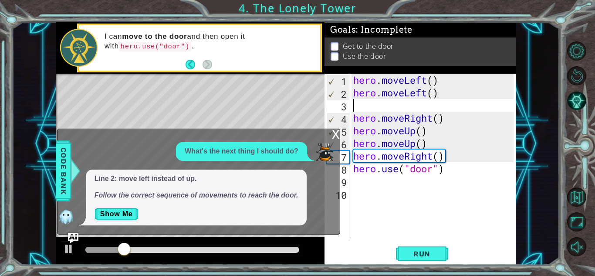
click at [336, 133] on div "x" at bounding box center [336, 133] width 8 height 9
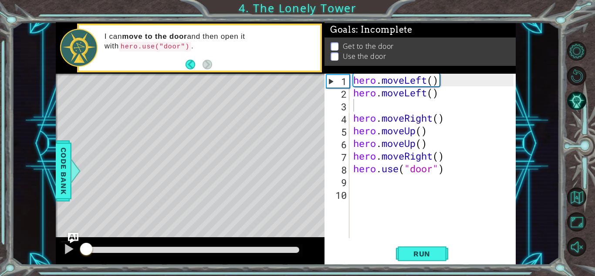
drag, startPoint x: 171, startPoint y: 247, endPoint x: 0, endPoint y: 234, distance: 171.6
click at [0, 234] on div "1 2 3 4 5 6 7 8 hero . moveLeft ( ) hero . moveLeft ( ) hero . moveUp ( ) hero …" at bounding box center [297, 138] width 595 height 276
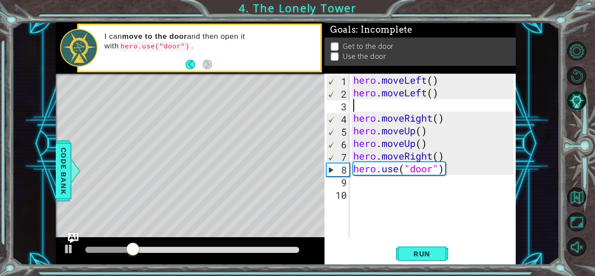
click at [358, 110] on div "hero . moveLeft ( ) hero . moveLeft ( ) hero . moveRight ( ) hero . moveUp ( ) …" at bounding box center [434, 168] width 166 height 189
type textarea "u"
type textarea "h"
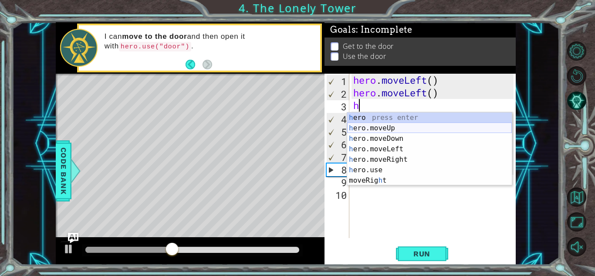
click at [400, 125] on div "h ero press enter h ero.moveUp press enter h ero.moveDown press enter h ero.mov…" at bounding box center [429, 159] width 165 height 94
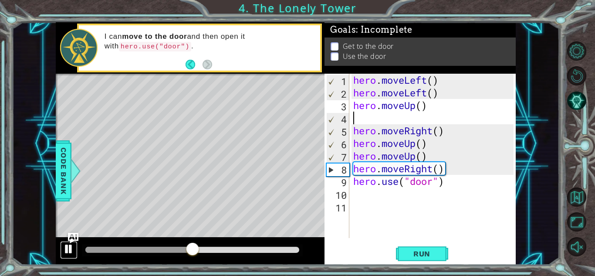
click at [68, 252] on div at bounding box center [68, 248] width 11 height 11
click at [94, 252] on div at bounding box center [170, 249] width 171 height 6
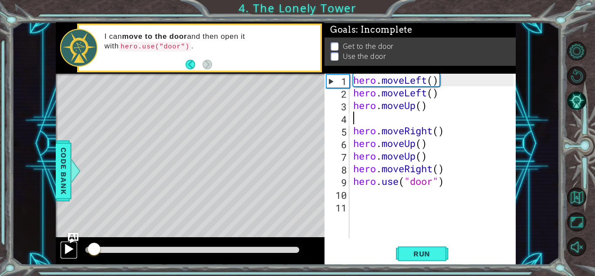
click at [66, 249] on div at bounding box center [68, 248] width 11 height 11
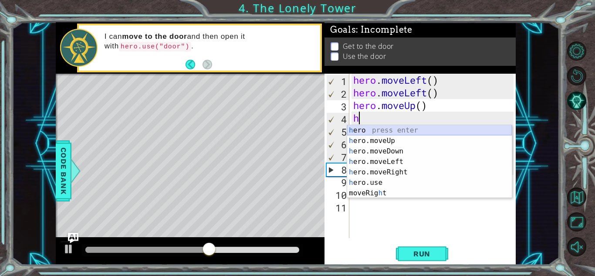
click at [423, 132] on div "h ero press enter h ero.moveUp press enter h ero.moveDown press enter h ero.mov…" at bounding box center [429, 172] width 165 height 94
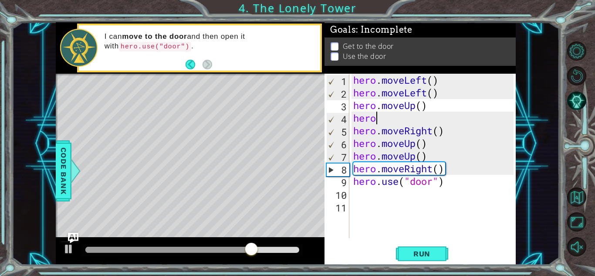
type textarea "herou"
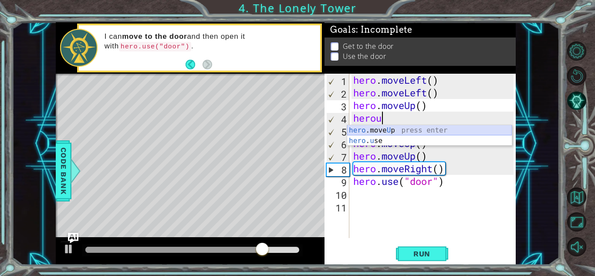
click at [400, 129] on div "hero .move U p press enter hero . u se press enter" at bounding box center [429, 146] width 165 height 42
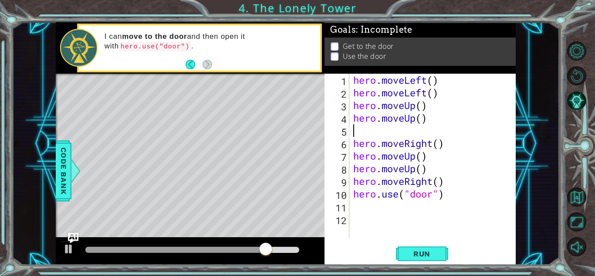
scroll to position [0, 0]
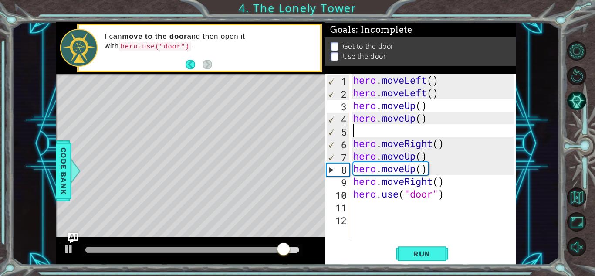
click at [493, 174] on div "hero . moveLeft ( ) hero . moveLeft ( ) hero . moveUp ( ) hero . moveUp ( ) her…" at bounding box center [434, 168] width 166 height 189
type textarea "hero.moveUp()"
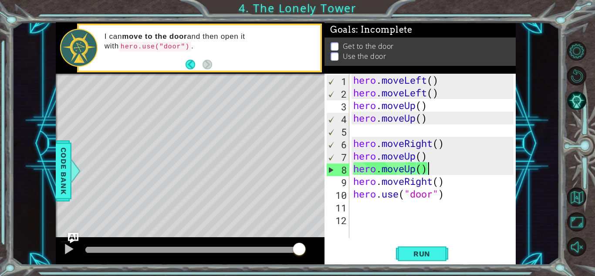
click at [387, 129] on div "hero . moveLeft ( ) hero . moveLeft ( ) hero . moveUp ( ) hero . moveUp ( ) her…" at bounding box center [434, 168] width 166 height 189
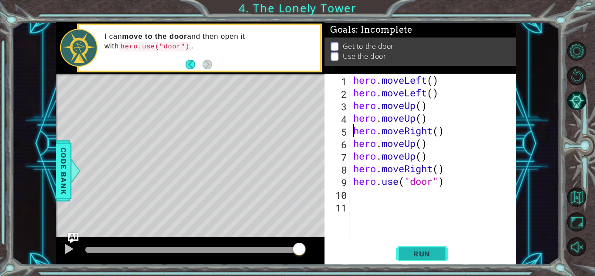
type textarea "hero.moveRight()"
click at [420, 252] on span "Run" at bounding box center [421, 253] width 34 height 9
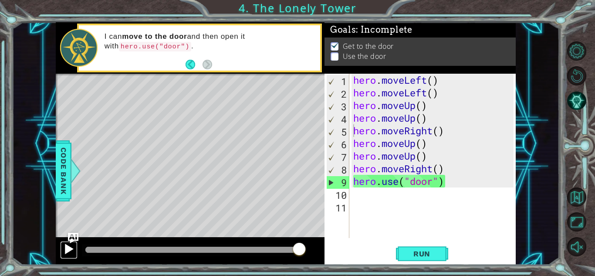
click at [68, 249] on div at bounding box center [68, 248] width 11 height 11
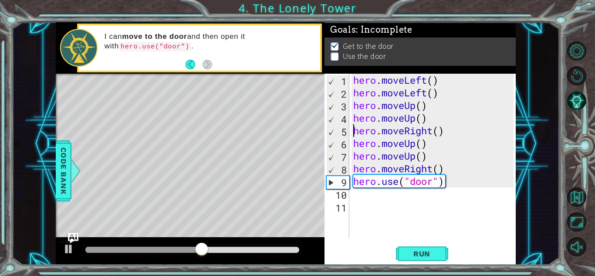
click at [368, 197] on div "hero . moveLeft ( ) hero . moveLeft ( ) hero . moveUp ( ) hero . moveUp ( ) her…" at bounding box center [434, 168] width 166 height 189
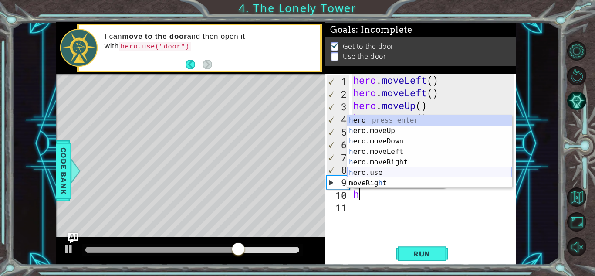
click at [381, 172] on div "h ero press enter h ero.moveUp press enter h ero.moveDown press enter h ero.mov…" at bounding box center [429, 162] width 165 height 94
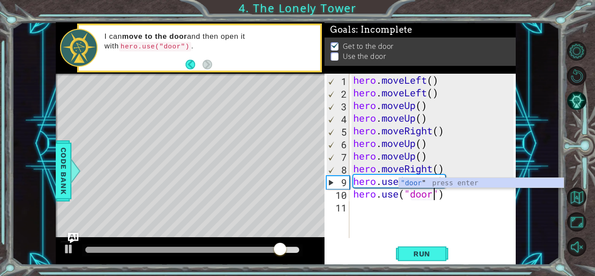
scroll to position [0, 3]
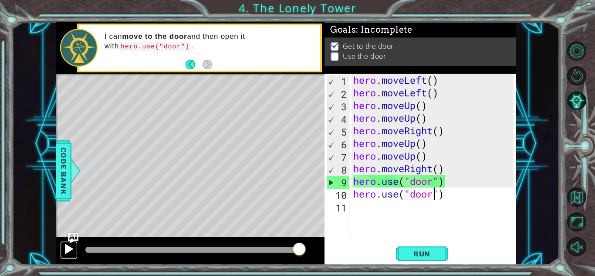
click at [68, 249] on div at bounding box center [68, 248] width 11 height 11
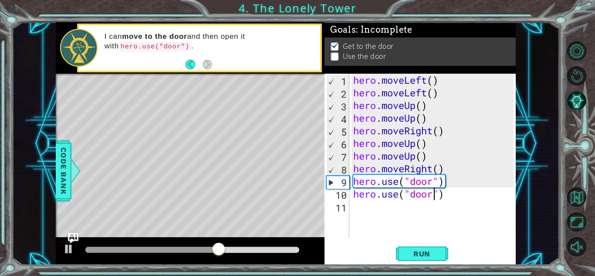
click at [455, 183] on div "hero . moveLeft ( ) hero . moveLeft ( ) hero . moveUp ( ) hero . moveUp ( ) her…" at bounding box center [434, 168] width 166 height 189
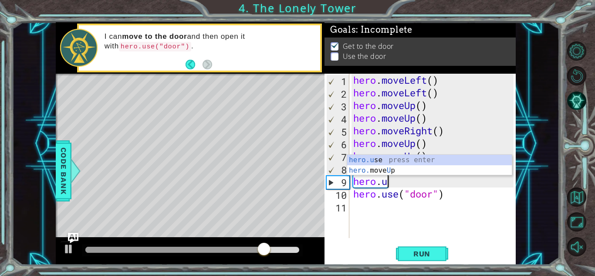
type textarea "hero."
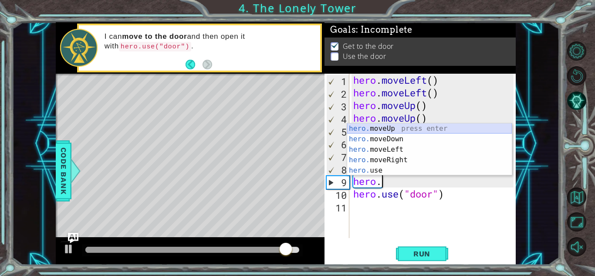
click at [424, 127] on div "hero. moveUp press enter hero. moveDown press enter hero. moveLeft press enter …" at bounding box center [429, 159] width 165 height 73
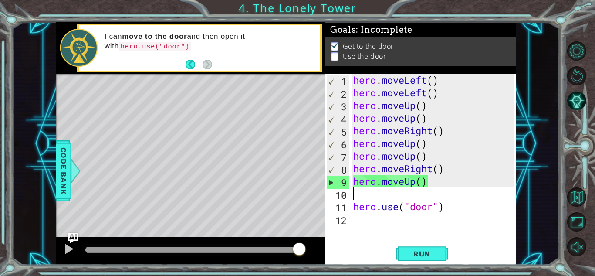
click at [359, 202] on div "hero . moveLeft ( ) hero . moveLeft ( ) hero . moveUp ( ) hero . moveUp ( ) her…" at bounding box center [434, 168] width 166 height 189
click at [349, 190] on div "10" at bounding box center [337, 194] width 23 height 13
type textarea "hero.use("door")"
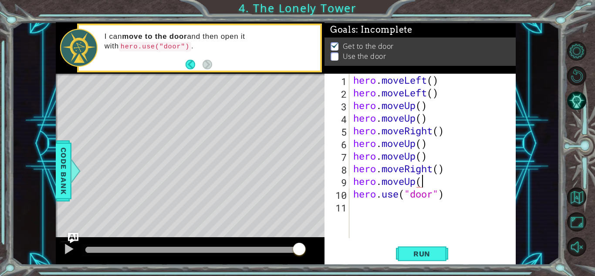
scroll to position [0, 3]
type textarea "hero.moveUp()"
click at [420, 248] on button "Run" at bounding box center [422, 253] width 52 height 19
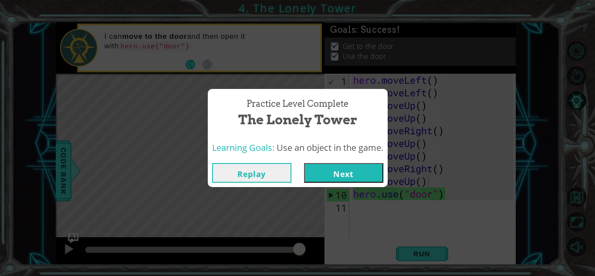
click at [364, 168] on button "Next" at bounding box center [343, 173] width 79 height 20
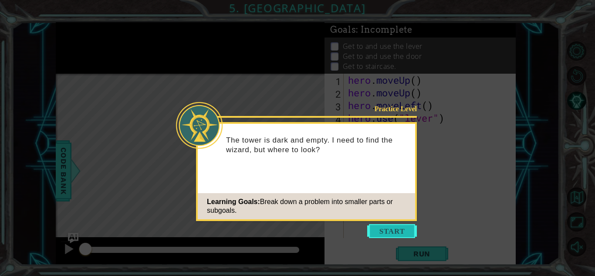
click at [389, 229] on button "Start" at bounding box center [392, 231] width 50 height 14
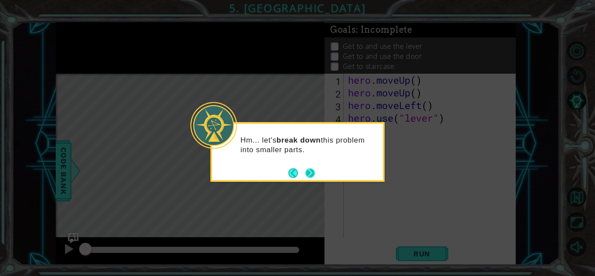
click at [313, 173] on button "Next" at bounding box center [310, 173] width 10 height 10
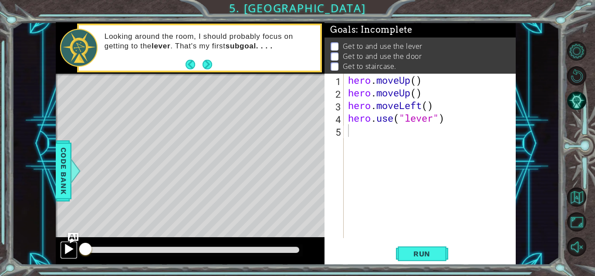
click at [64, 249] on div at bounding box center [68, 248] width 11 height 11
drag, startPoint x: 132, startPoint y: 251, endPoint x: 27, endPoint y: 241, distance: 104.9
click at [27, 241] on div "1 ההההההההההההההההההההההההההההההההההההההההההההההההההההההההההההההההההההההההההההה…" at bounding box center [285, 143] width 547 height 242
click at [203, 63] on button "Next" at bounding box center [207, 65] width 10 height 10
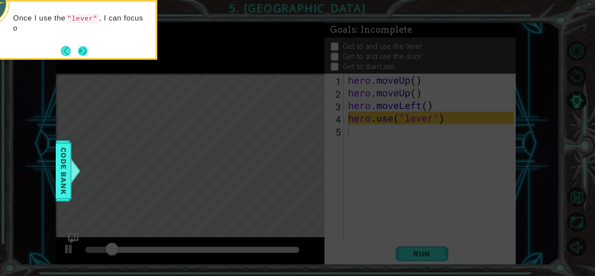
click at [86, 53] on button "Next" at bounding box center [83, 51] width 10 height 10
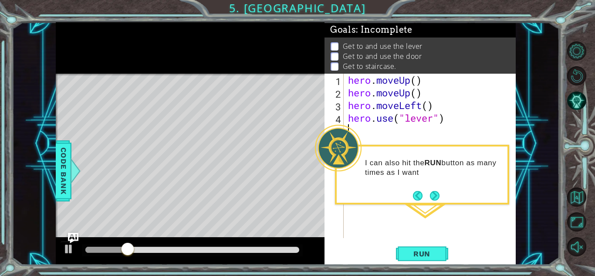
click at [440, 195] on div "I can also hit the RUN button as many times as I want" at bounding box center [422, 175] width 174 height 60
click at [426, 189] on footer at bounding box center [426, 195] width 27 height 13
click at [432, 194] on button "Next" at bounding box center [435, 196] width 10 height 10
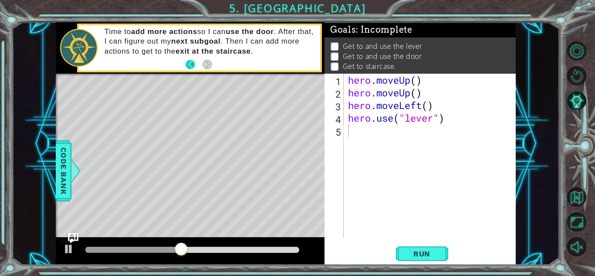
click at [191, 65] on button "Back" at bounding box center [193, 65] width 17 height 10
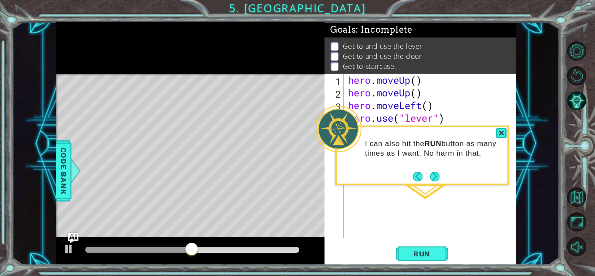
click at [446, 174] on div "I can also hit the RUN button as many times as I want. No harm in that." at bounding box center [421, 153] width 171 height 44
click at [435, 172] on button "Next" at bounding box center [435, 177] width 10 height 10
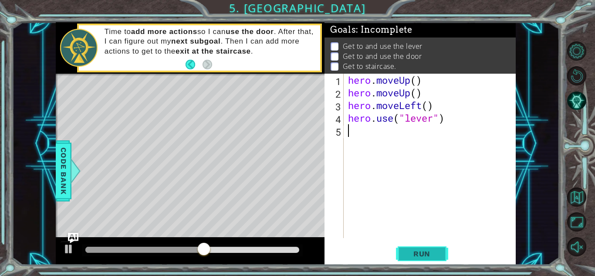
click at [407, 247] on button "Run" at bounding box center [422, 253] width 52 height 19
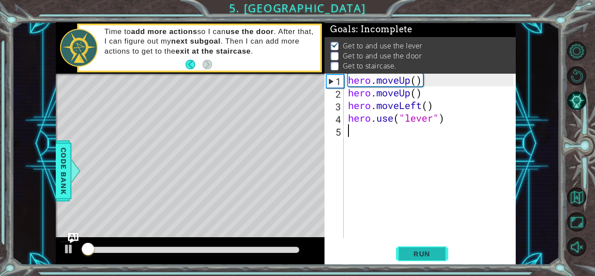
scroll to position [1, 0]
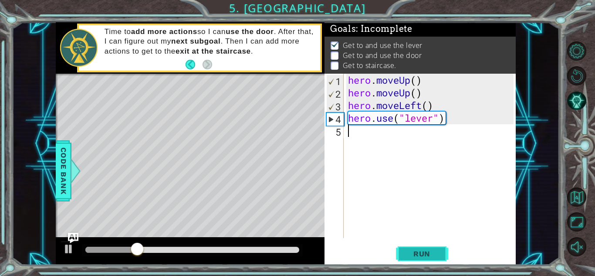
type textarea "h"
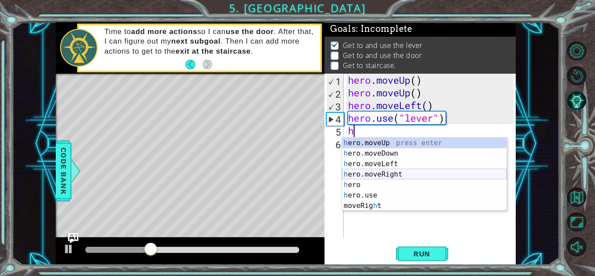
click at [409, 172] on div "h ero.moveUp press enter h ero.moveDown press enter h ero.moveLeft press enter …" at bounding box center [424, 185] width 165 height 94
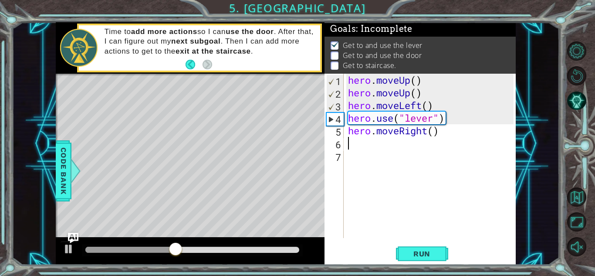
type textarea "h"
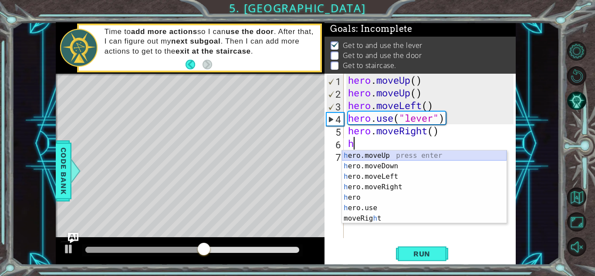
click at [417, 154] on div "h ero.moveUp press enter h ero.moveDown press enter h ero.moveLeft press enter …" at bounding box center [424, 197] width 165 height 94
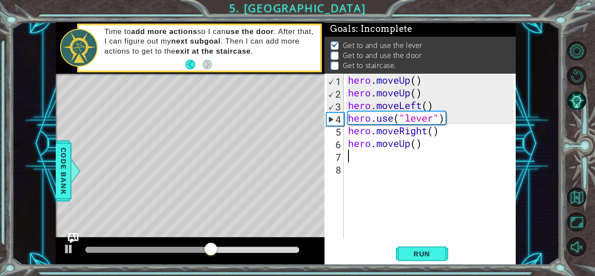
type textarea "h"
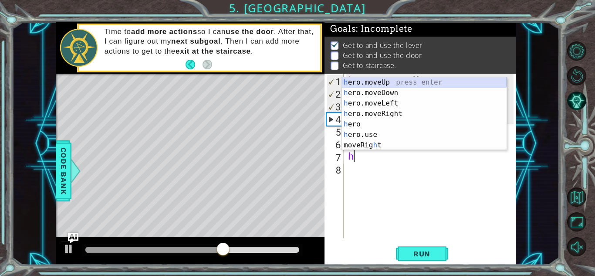
click at [406, 79] on div "h ero.moveUp press enter h ero.moveDown press enter h ero.moveLeft press enter …" at bounding box center [424, 124] width 165 height 94
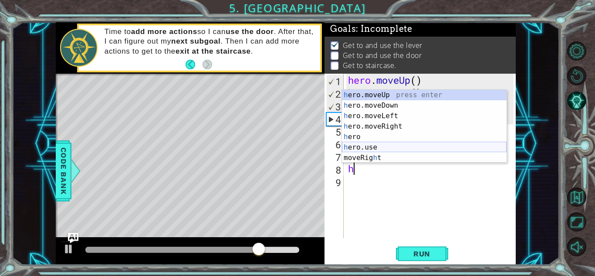
click at [395, 145] on div "h ero.moveUp press enter h ero.moveDown press enter h ero.moveLeft press enter …" at bounding box center [424, 137] width 165 height 94
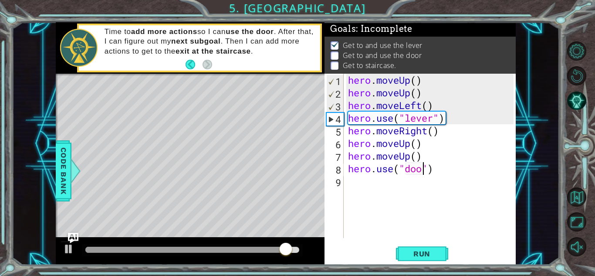
scroll to position [0, 3]
click at [427, 245] on button "Run" at bounding box center [422, 253] width 52 height 19
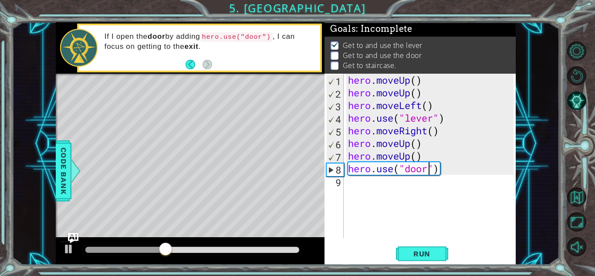
click at [445, 170] on div "hero . moveUp ( ) hero . moveUp ( ) hero . moveLeft ( ) hero . use ( "lever" ) …" at bounding box center [432, 168] width 172 height 189
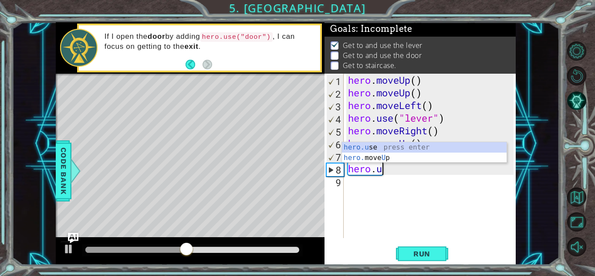
type textarea "hero."
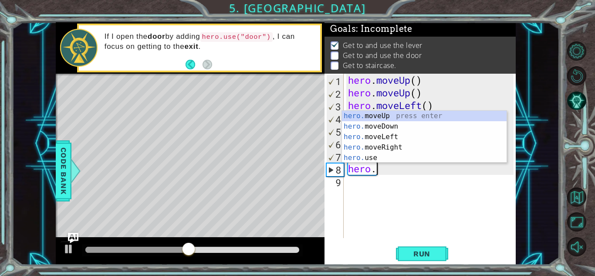
scroll to position [0, 1]
click at [476, 119] on div "hero. moveUp press enter hero. moveDown press enter hero. moveLeft press enter …" at bounding box center [424, 147] width 165 height 73
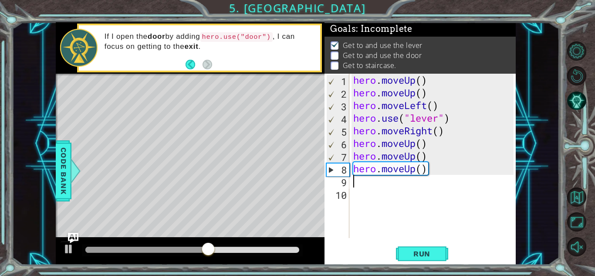
type textarea "h"
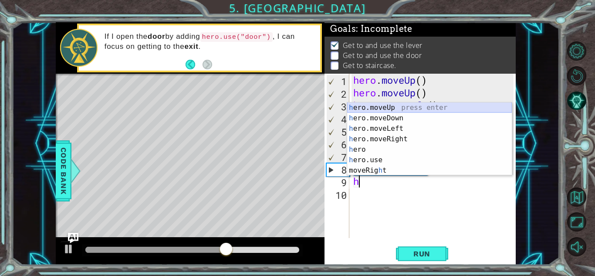
click at [474, 105] on div "h ero.moveUp press enter h ero.moveDown press enter h ero.moveLeft press enter …" at bounding box center [429, 149] width 165 height 94
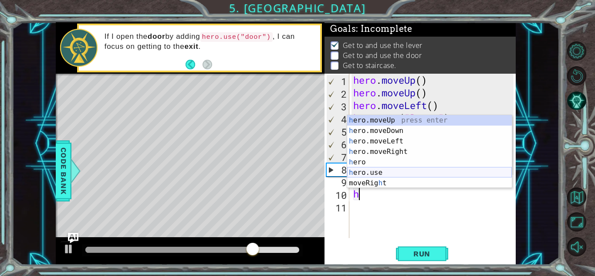
click at [391, 172] on div "h ero.moveUp press enter h ero.moveDown press enter h ero.moveLeft press enter …" at bounding box center [429, 162] width 165 height 94
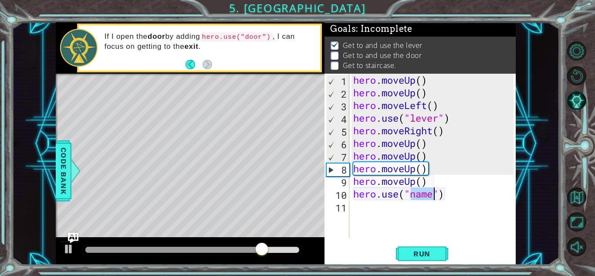
click at [427, 191] on div "hero . moveUp ( ) hero . moveUp ( ) hero . moveLeft ( ) hero . use ( "lever" ) …" at bounding box center [432, 156] width 162 height 164
click at [434, 192] on div "hero . moveUp ( ) hero . moveUp ( ) hero . moveLeft ( ) hero . use ( "lever" ) …" at bounding box center [434, 168] width 166 height 189
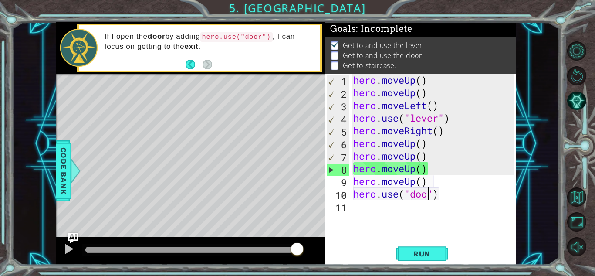
type textarea "hero.use("door")"
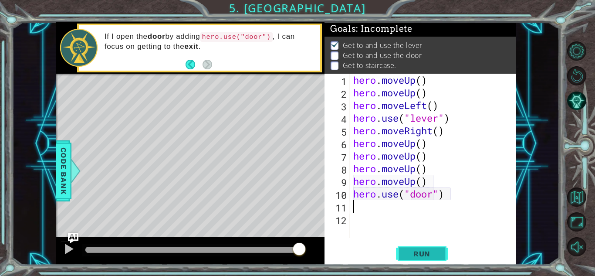
click at [426, 248] on button "Run" at bounding box center [422, 253] width 52 height 19
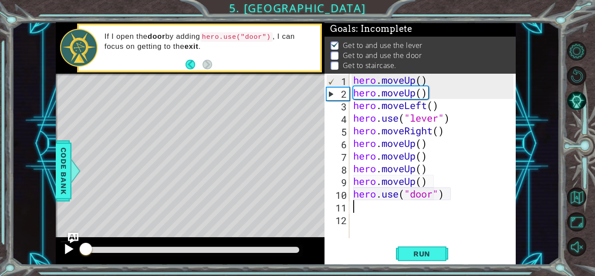
drag, startPoint x: 155, startPoint y: 253, endPoint x: 75, endPoint y: 249, distance: 80.2
click at [75, 249] on div at bounding box center [190, 251] width 269 height 28
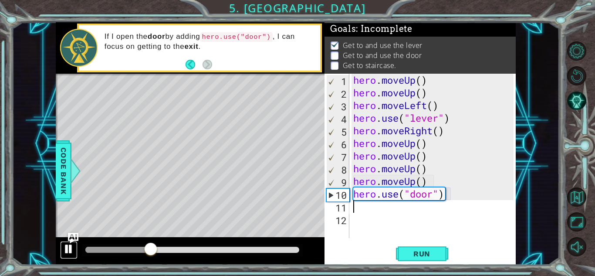
click at [71, 246] on div at bounding box center [68, 248] width 11 height 11
click at [70, 235] on img "Ask AI" at bounding box center [72, 237] width 11 height 11
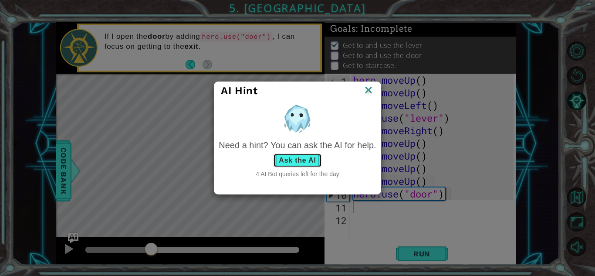
click at [297, 161] on button "Ask the AI" at bounding box center [297, 160] width 48 height 14
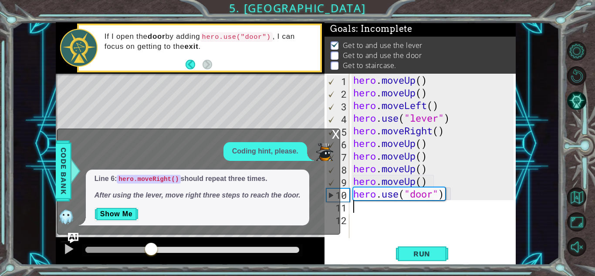
click at [441, 141] on div "hero . moveUp ( ) hero . moveUp ( ) hero . moveLeft ( ) hero . use ( "lever" ) …" at bounding box center [434, 168] width 166 height 189
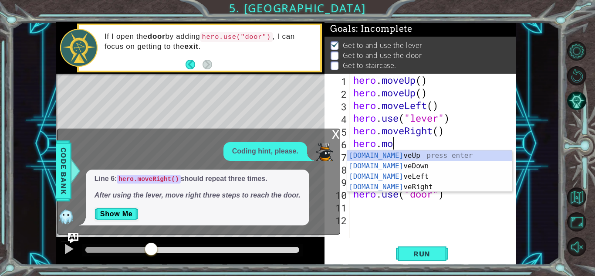
type textarea "hero.m"
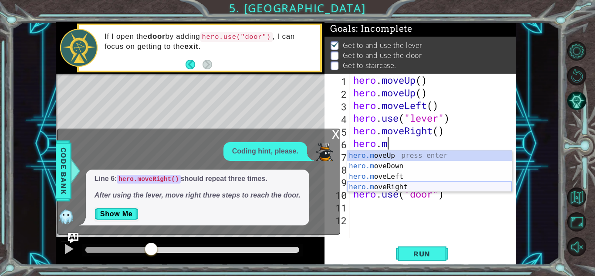
click at [416, 185] on div "hero.m oveUp press enter hero.m oveDown press enter hero.m oveLeft press enter …" at bounding box center [429, 181] width 165 height 63
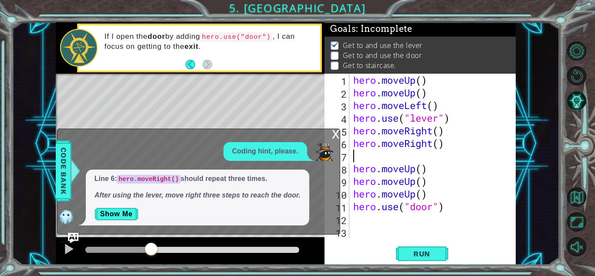
type textarea "h"
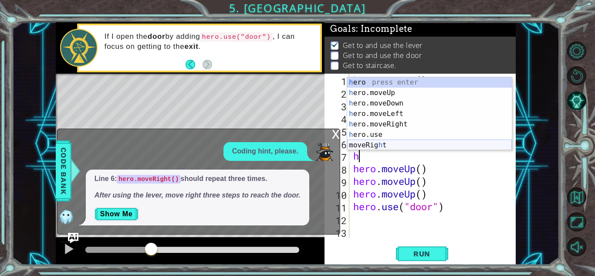
click at [424, 143] on div "h ero press enter h ero.moveUp press enter h ero.moveDown press enter h ero.mov…" at bounding box center [429, 124] width 165 height 94
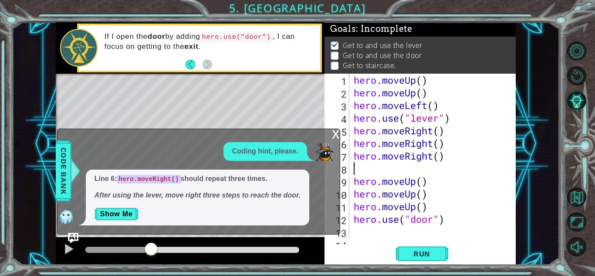
type textarea "h"
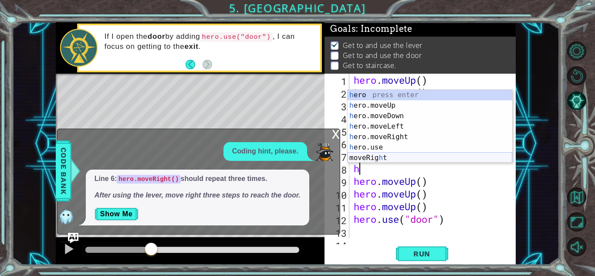
click at [390, 154] on div "h ero press enter h ero.moveUp press enter h ero.moveDown press enter h ero.mov…" at bounding box center [429, 137] width 165 height 94
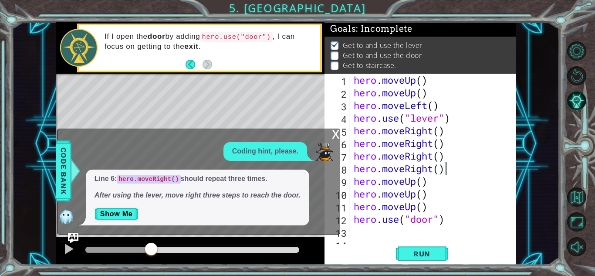
click at [435, 184] on div "hero . moveUp ( ) hero . moveUp ( ) hero . moveLeft ( ) hero . use ( "lever" ) …" at bounding box center [435, 168] width 166 height 189
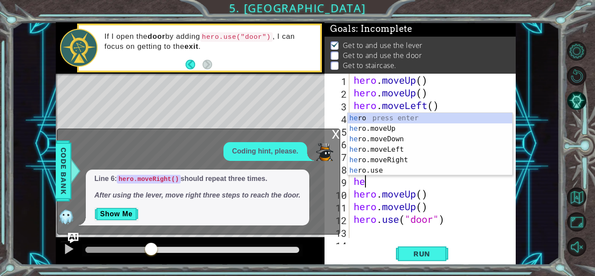
type textarea "h"
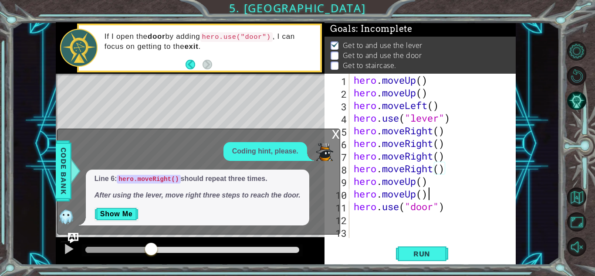
click at [435, 189] on div "hero . moveUp ( ) hero . moveUp ( ) hero . moveLeft ( ) hero . use ( "lever" ) …" at bounding box center [435, 168] width 166 height 189
click at [439, 184] on div "hero . moveUp ( ) hero . moveUp ( ) hero . moveLeft ( ) hero . use ( "lever" ) …" at bounding box center [435, 168] width 166 height 189
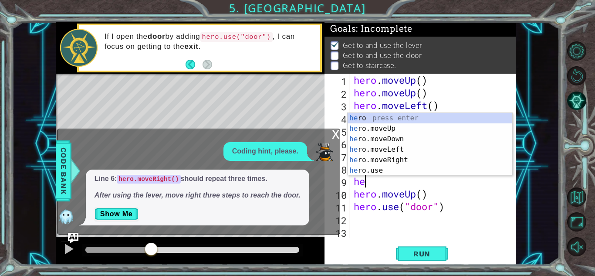
type textarea "h"
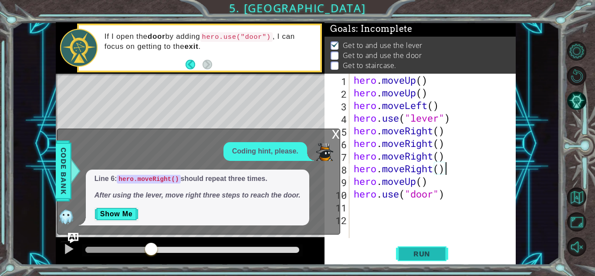
type textarea "hero.moveRight()"
click at [433, 248] on button "Run" at bounding box center [422, 253] width 52 height 19
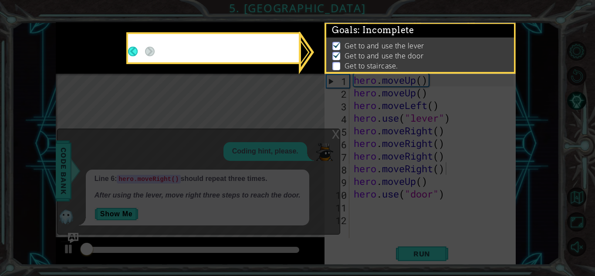
scroll to position [1, 0]
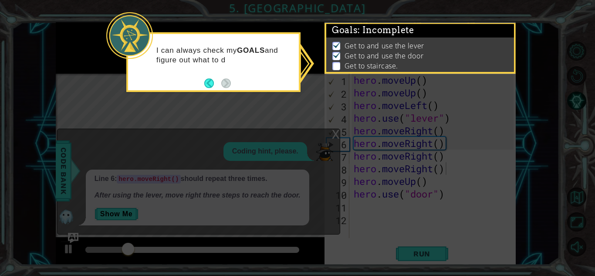
click at [335, 134] on icon at bounding box center [297, 138] width 595 height 276
click at [206, 83] on button "Back" at bounding box center [212, 83] width 17 height 10
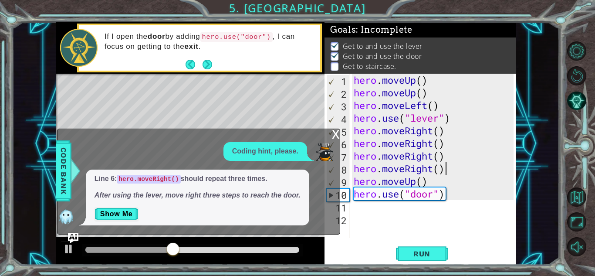
click at [333, 135] on div "x" at bounding box center [336, 133] width 8 height 9
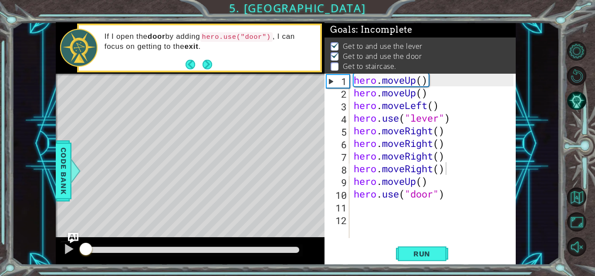
drag, startPoint x: 209, startPoint y: 247, endPoint x: 0, endPoint y: 236, distance: 209.2
click at [0, 236] on div "1 2 3 4 5 6 7 8 9 hero . moveUp ( ) hero . moveUp ( ) hero . moveLeft ( ) hero …" at bounding box center [297, 138] width 595 height 276
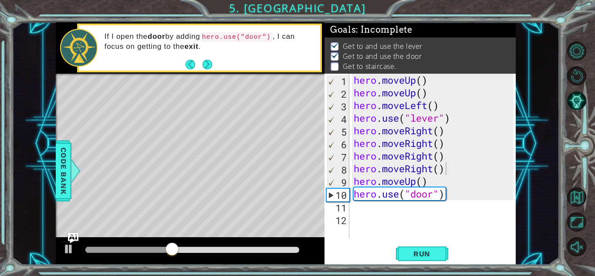
click at [364, 209] on div "hero . moveUp ( ) hero . moveUp ( ) hero . moveLeft ( ) hero . use ( "lever" ) …" at bounding box center [435, 168] width 166 height 189
type textarea "h"
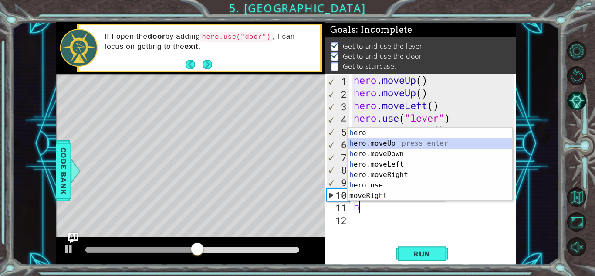
click at [392, 140] on div "h ero press enter h ero.moveUp press enter h ero.moveDown press enter h ero.mov…" at bounding box center [429, 175] width 165 height 94
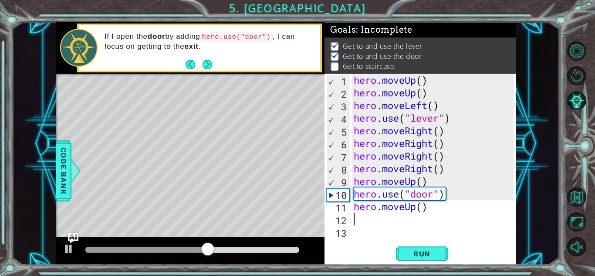
type textarea "h"
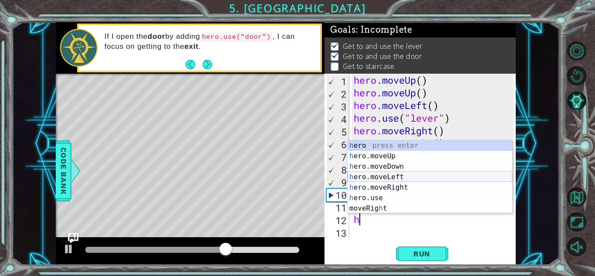
click at [394, 174] on div "h ero press enter h ero.moveUp press enter h ero.moveDown press enter h ero.mov…" at bounding box center [429, 187] width 165 height 94
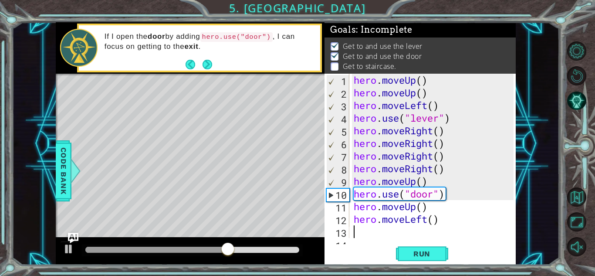
scroll to position [13, 0]
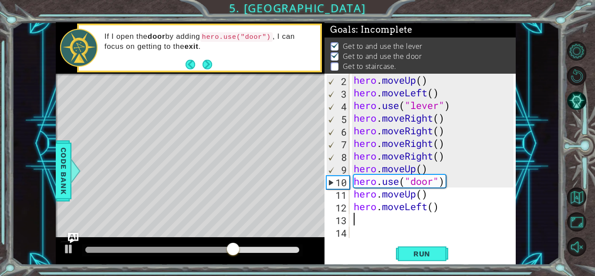
type textarea "h"
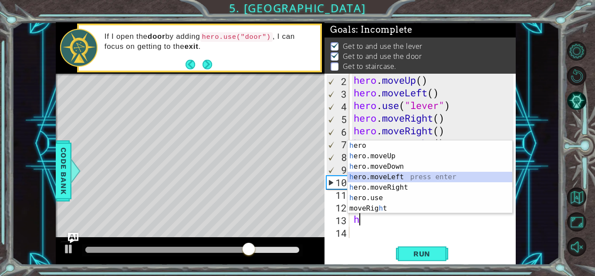
click at [405, 173] on div "h ero press enter h ero.moveUp press enter h ero.moveDown press enter h ero.mov…" at bounding box center [429, 187] width 165 height 94
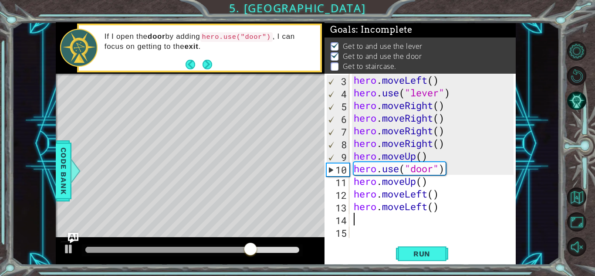
scroll to position [25, 0]
type textarea "h"
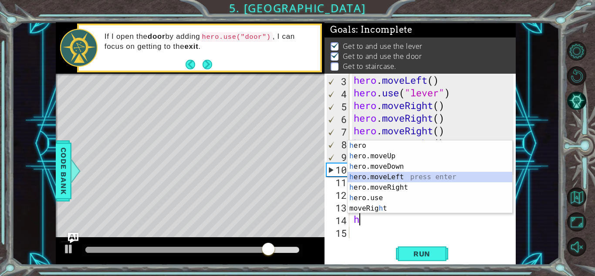
click at [404, 176] on div "h ero press enter h ero.moveUp press enter h ero.moveDown press enter h ero.mov…" at bounding box center [429, 187] width 165 height 94
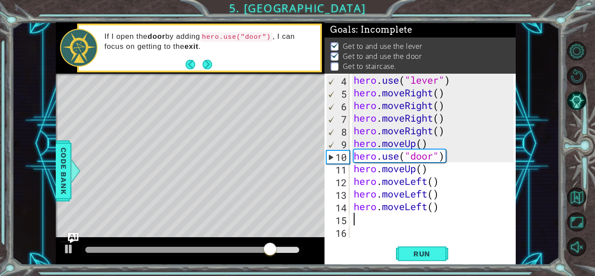
scroll to position [38, 0]
click at [418, 257] on span "Run" at bounding box center [421, 253] width 34 height 9
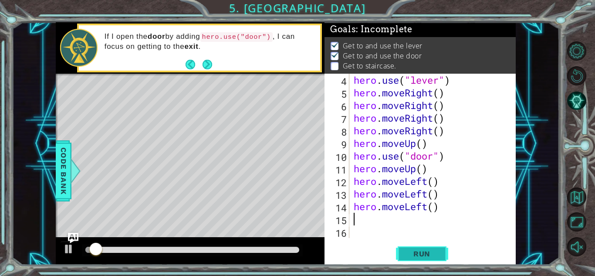
scroll to position [1, 0]
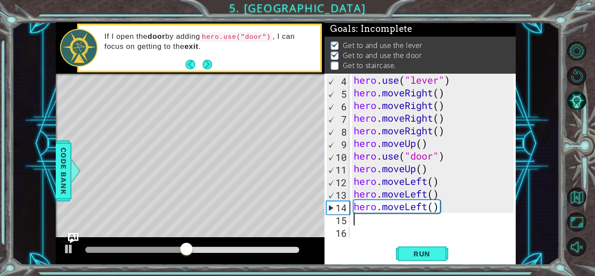
click at [440, 180] on div "hero . use ( "lever" ) hero . moveRight ( ) hero . moveRight ( ) hero . moveRig…" at bounding box center [435, 168] width 166 height 189
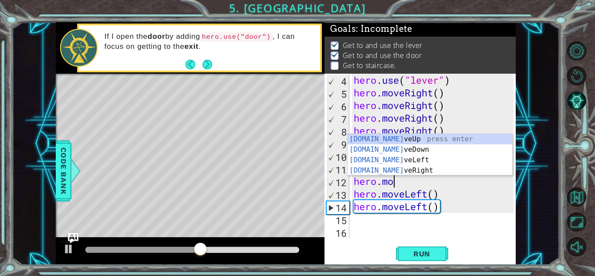
type textarea "hero.m"
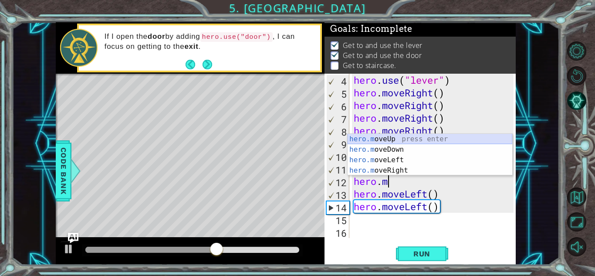
click at [466, 136] on div "hero.m oveUp press enter hero.m oveDown press enter hero.m oveLeft press enter …" at bounding box center [429, 165] width 165 height 63
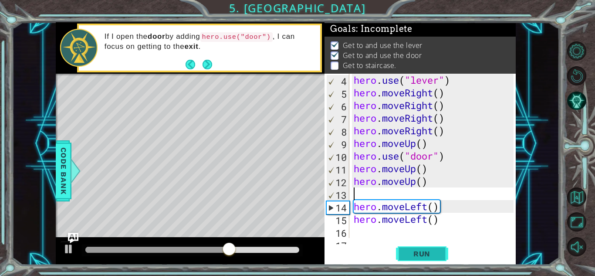
type textarea "hero.moveUp()"
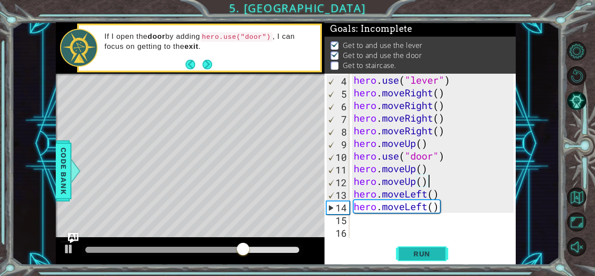
click at [424, 250] on span "Run" at bounding box center [421, 253] width 34 height 9
click at [381, 218] on div "hero . use ( "lever" ) hero . moveRight ( ) hero . moveRight ( ) hero . moveRig…" at bounding box center [435, 168] width 166 height 189
type textarea "h"
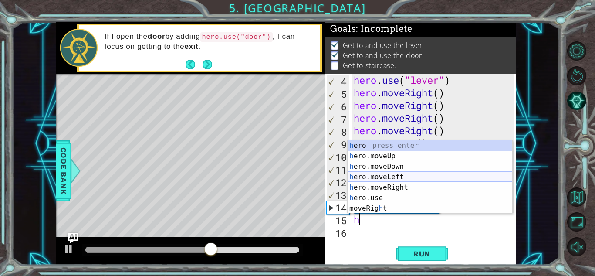
click at [407, 175] on div "h ero press enter h ero.moveUp press enter h ero.moveDown press enter h ero.mov…" at bounding box center [429, 187] width 165 height 94
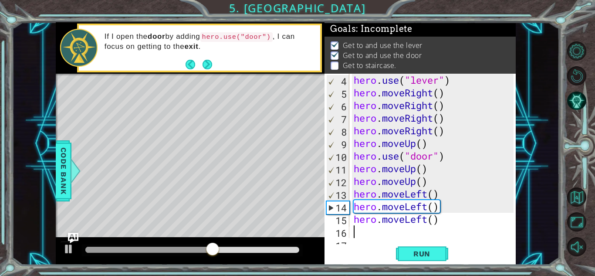
scroll to position [50, 0]
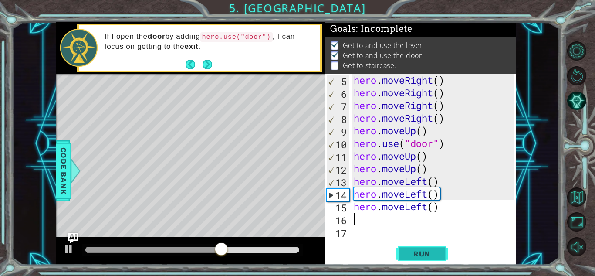
click at [421, 254] on span "Run" at bounding box center [421, 253] width 34 height 9
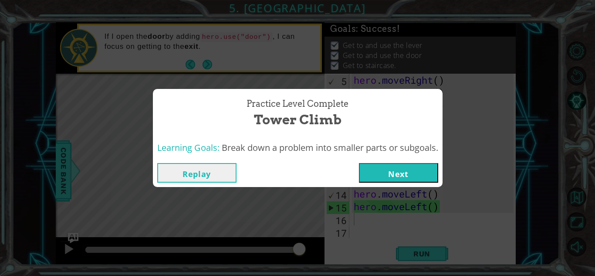
click at [393, 175] on button "Next" at bounding box center [398, 173] width 79 height 20
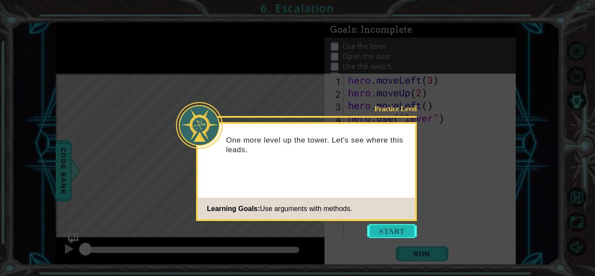
click at [402, 225] on button "Start" at bounding box center [392, 231] width 50 height 14
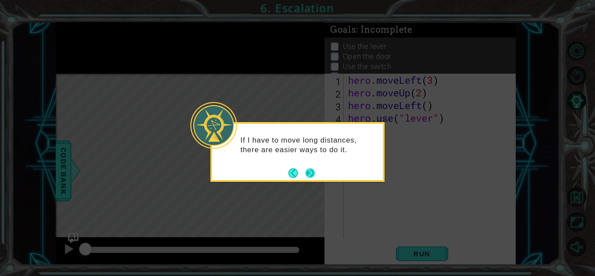
click at [310, 170] on button "Next" at bounding box center [310, 173] width 10 height 10
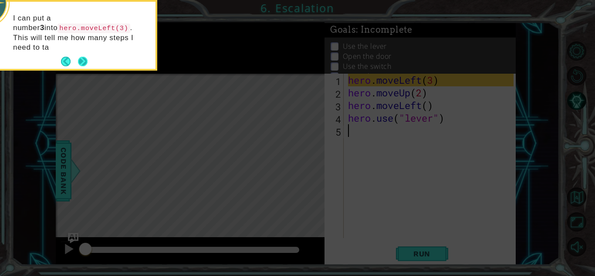
click at [82, 57] on button "Next" at bounding box center [83, 62] width 10 height 10
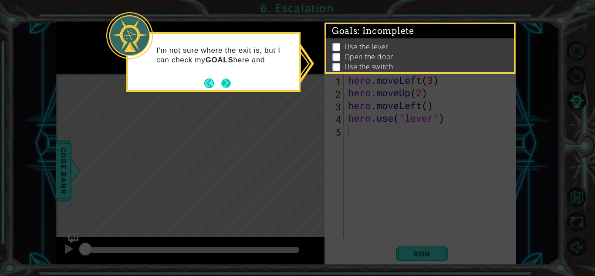
click at [226, 86] on button "Next" at bounding box center [226, 83] width 10 height 10
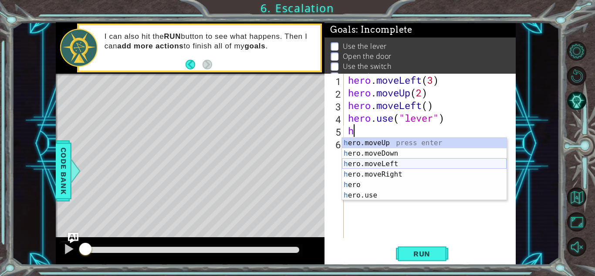
click at [360, 163] on div "h ero.moveUp press enter h ero.moveDown press enter h ero.moveLeft press enter …" at bounding box center [424, 180] width 165 height 84
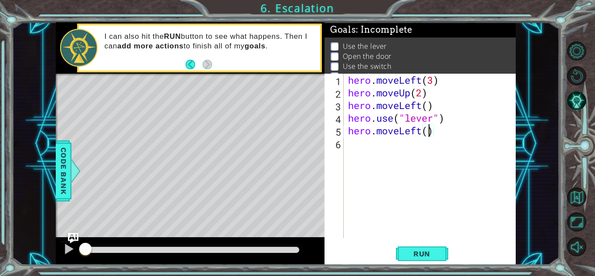
type textarea "hero.moveLeft(3)"
click at [383, 145] on div "hero . moveLeft ( 3 ) hero . moveUp ( 2 ) hero . moveLeft ( ) hero . use ( "lev…" at bounding box center [432, 168] width 172 height 189
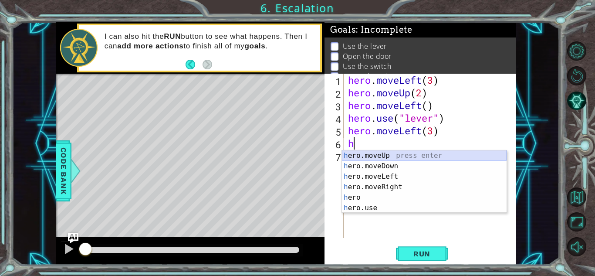
click at [407, 152] on div "h ero.moveUp press enter h ero.moveDown press enter h ero.moveLeft press enter …" at bounding box center [424, 192] width 165 height 84
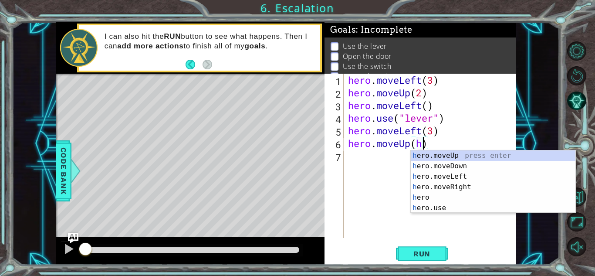
scroll to position [0, 3]
click at [445, 151] on div "h ero.moveUp press enter h ero.moveDown press enter h ero.moveLeft press enter …" at bounding box center [492, 192] width 165 height 84
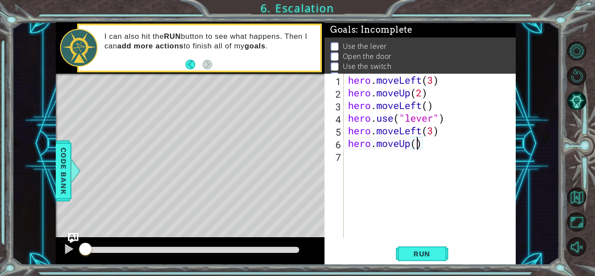
type textarea "hero.moveUp(2)"
click at [355, 158] on div "hero . moveLeft ( 3 ) hero . moveUp ( 2 ) hero . moveLeft ( ) hero . use ( "lev…" at bounding box center [432, 168] width 172 height 189
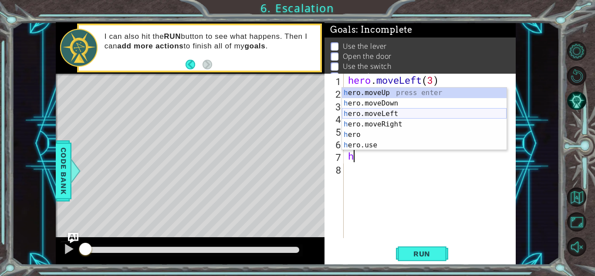
click at [417, 112] on div "h ero.moveUp press enter h ero.moveDown press enter h ero.moveLeft press enter …" at bounding box center [424, 129] width 165 height 84
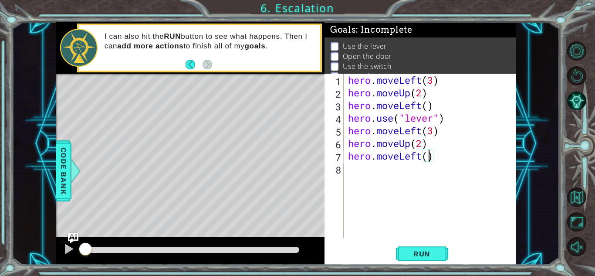
type textarea "hero.moveLeft(2)"
click at [378, 171] on div "hero . moveLeft ( 3 ) hero . moveUp ( 2 ) hero . moveLeft ( ) hero . use ( "lev…" at bounding box center [432, 168] width 172 height 189
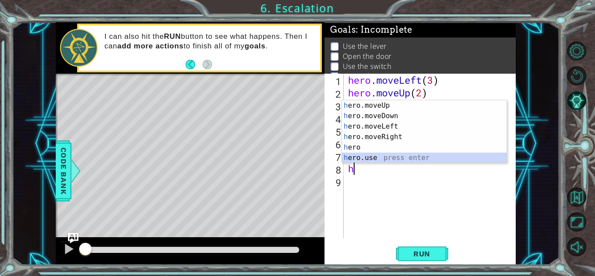
click at [380, 158] on div "h ero.moveUp press enter h ero.moveDown press enter h ero.moveLeft press enter …" at bounding box center [424, 142] width 165 height 84
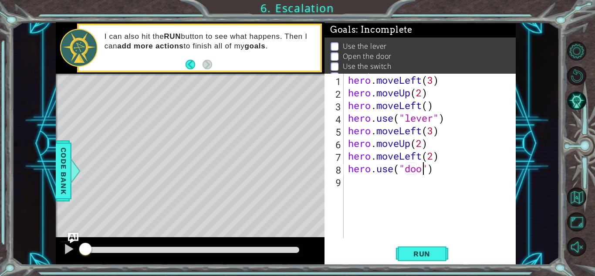
scroll to position [0, 3]
click at [436, 252] on span "Run" at bounding box center [421, 253] width 34 height 9
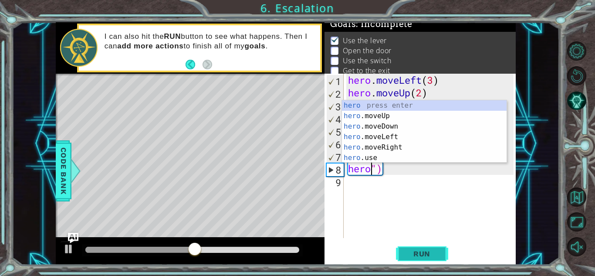
scroll to position [0, 0]
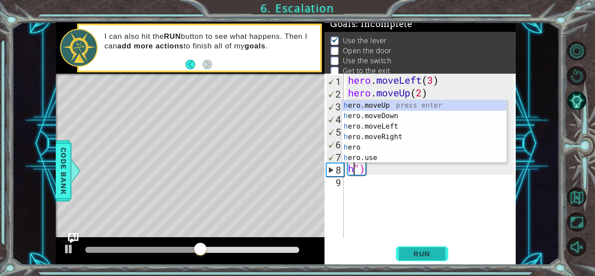
type textarea "")"
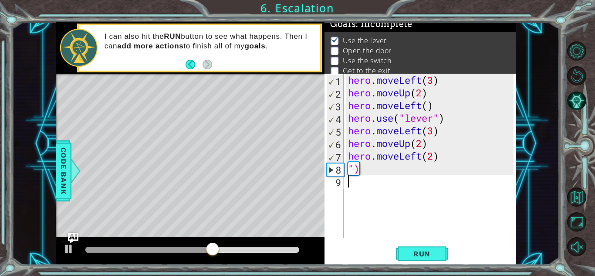
click at [410, 189] on div "hero . moveLeft ( 3 ) hero . moveUp ( 2 ) hero . moveLeft ( ) hero . use ( "lev…" at bounding box center [432, 168] width 172 height 189
click at [417, 174] on div "hero . moveLeft ( 3 ) hero . moveUp ( 2 ) hero . moveLeft ( ) hero . use ( "lev…" at bounding box center [432, 168] width 172 height 189
type textarea """
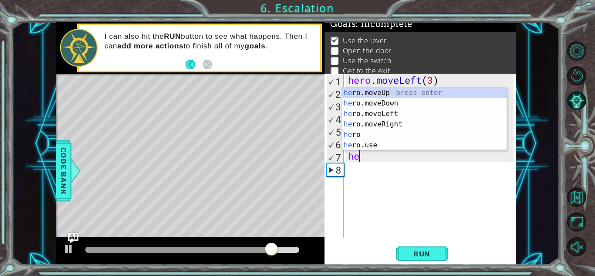
type textarea "h"
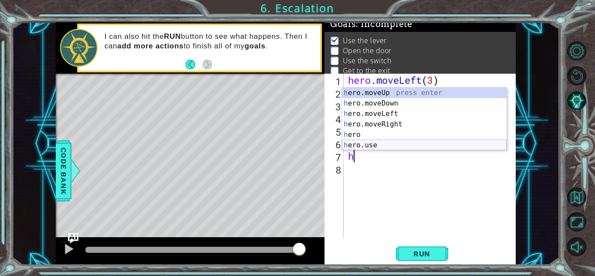
click at [379, 140] on div "h ero.moveUp press enter h ero.moveDown press enter h ero.moveLeft press enter …" at bounding box center [424, 129] width 165 height 84
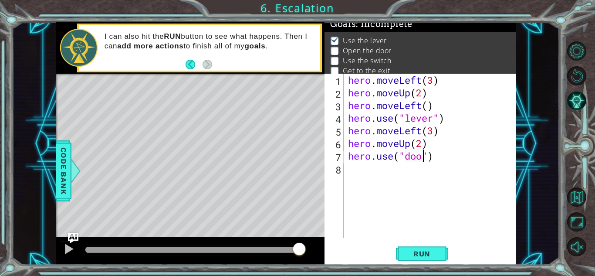
scroll to position [0, 3]
click at [439, 251] on button "Run" at bounding box center [422, 253] width 52 height 19
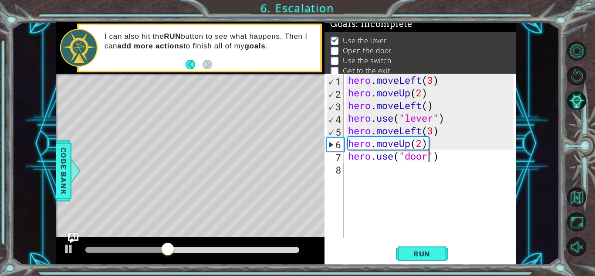
click at [453, 140] on div "hero . moveLeft ( 3 ) hero . moveUp ( 2 ) hero . moveLeft ( ) hero . use ( "lev…" at bounding box center [432, 168] width 172 height 189
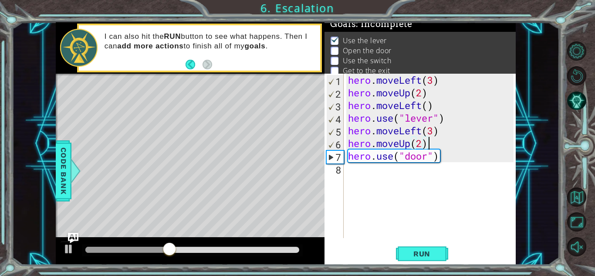
scroll to position [0, 3]
click at [440, 142] on div "hero . moveLeft ( 3 ) hero . moveUp ( 2 ) hero . moveLeft ( ) hero . use ( "lev…" at bounding box center [432, 168] width 172 height 189
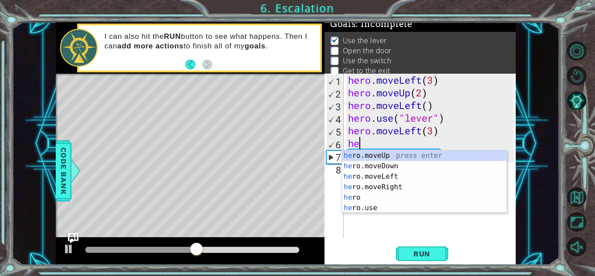
scroll to position [0, 0]
type textarea "h"
click at [470, 157] on div "h ero.moveUp press enter h ero.moveDown press enter h ero.moveLeft press enter …" at bounding box center [424, 192] width 165 height 84
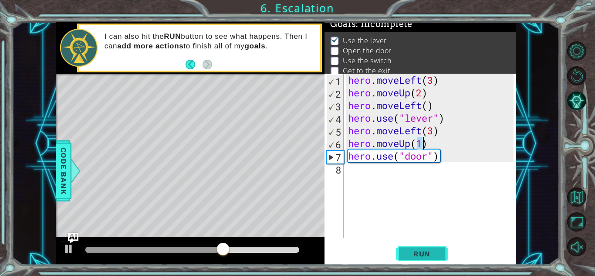
click at [423, 250] on span "Run" at bounding box center [421, 253] width 34 height 9
click at [433, 132] on div "hero . moveLeft ( 3 ) hero . moveUp ( 2 ) hero . moveLeft ( ) hero . use ( "lev…" at bounding box center [432, 168] width 172 height 189
click at [431, 143] on div "hero . moveLeft ( 3 ) hero . moveUp ( 2 ) hero . moveLeft ( ) hero . use ( "lev…" at bounding box center [432, 168] width 172 height 189
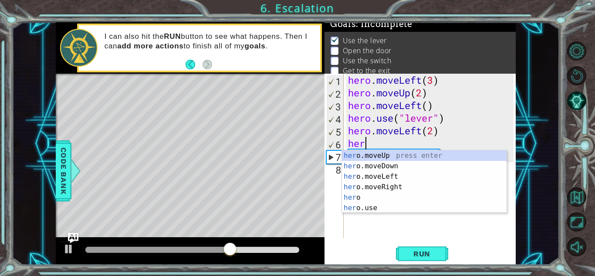
scroll to position [0, 0]
type textarea "h"
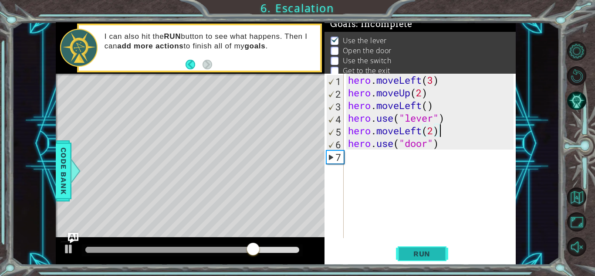
click at [432, 247] on button "Run" at bounding box center [422, 253] width 52 height 19
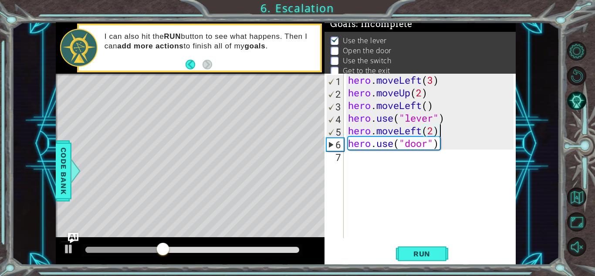
click at [433, 131] on div "hero . moveLeft ( 3 ) hero . moveUp ( 2 ) hero . moveLeft ( ) hero . use ( "lev…" at bounding box center [432, 168] width 172 height 189
type textarea "hero.moveLeft(1)"
click at [429, 255] on span "Run" at bounding box center [421, 253] width 34 height 9
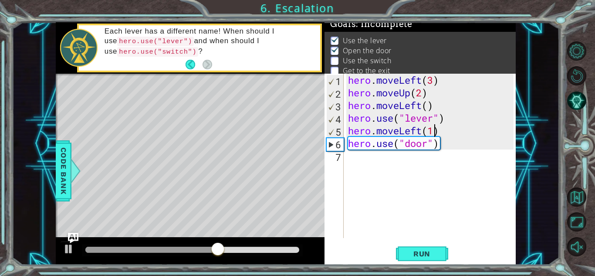
click at [363, 156] on div "hero . moveLeft ( 3 ) hero . moveUp ( 2 ) hero . moveLeft ( ) hero . use ( "lev…" at bounding box center [432, 168] width 172 height 189
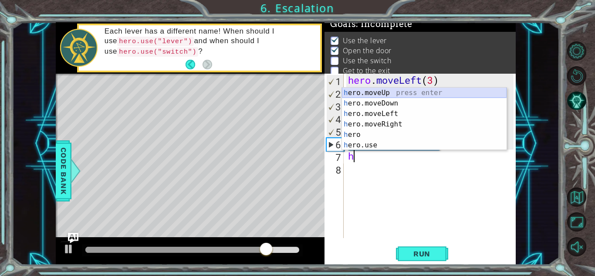
click at [397, 90] on div "h ero.moveUp press enter h ero.moveDown press enter h ero.moveLeft press enter …" at bounding box center [424, 129] width 165 height 84
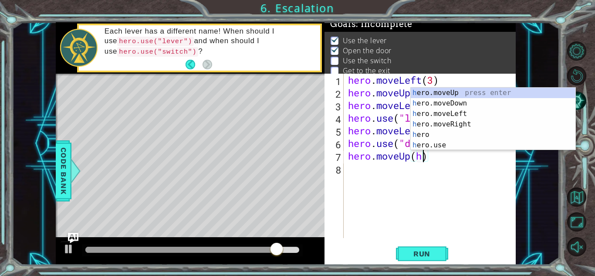
scroll to position [0, 3]
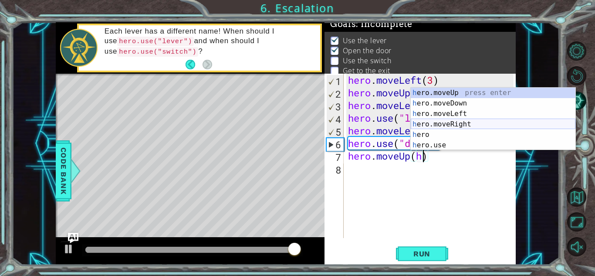
click at [437, 126] on div "h ero.moveUp press enter h ero.moveDown press enter h ero.moveLeft press enter …" at bounding box center [492, 129] width 165 height 84
type textarea "hero.moveUp(hero.moveRight(1))"
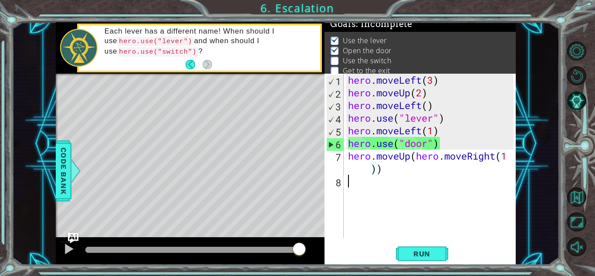
click at [438, 185] on div "hero . moveLeft ( 3 ) hero . moveUp ( 2 ) hero . moveLeft ( ) hero . use ( "lev…" at bounding box center [432, 168] width 172 height 189
click at [419, 171] on div "hero . moveLeft ( 3 ) hero . moveUp ( 2 ) hero . moveLeft ( ) hero . use ( "lev…" at bounding box center [432, 168] width 172 height 189
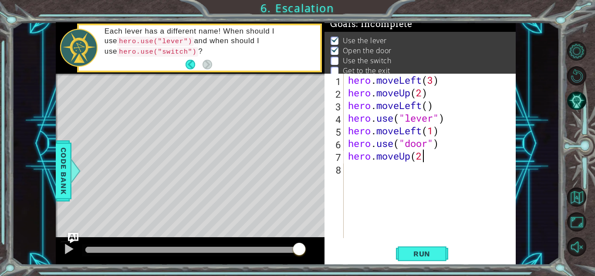
scroll to position [0, 3]
type textarea "hero.moveUp(2)"
click at [439, 254] on button "Run" at bounding box center [422, 253] width 52 height 19
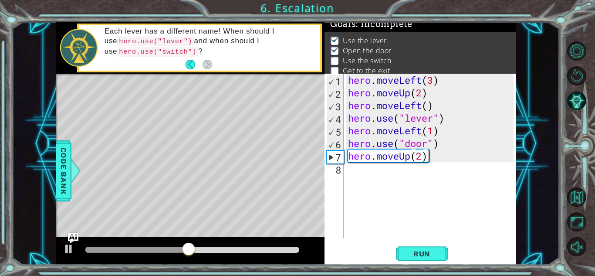
click at [361, 179] on div "hero . moveLeft ( 3 ) hero . moveUp ( 2 ) hero . moveLeft ( ) hero . use ( "lev…" at bounding box center [432, 168] width 172 height 189
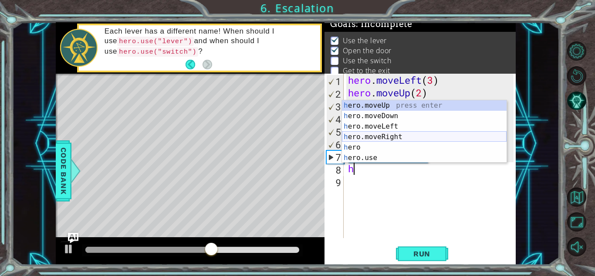
click at [385, 133] on div "h ero.moveUp press enter h ero.moveDown press enter h ero.moveLeft press enter …" at bounding box center [424, 142] width 165 height 84
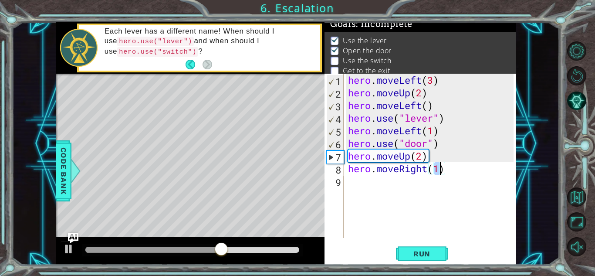
scroll to position [0, 4]
type textarea "hero.moveRight(1)"
click at [376, 196] on div "hero . moveLeft ( 3 ) hero . moveUp ( 2 ) hero . moveLeft ( ) hero . use ( "lev…" at bounding box center [432, 168] width 172 height 189
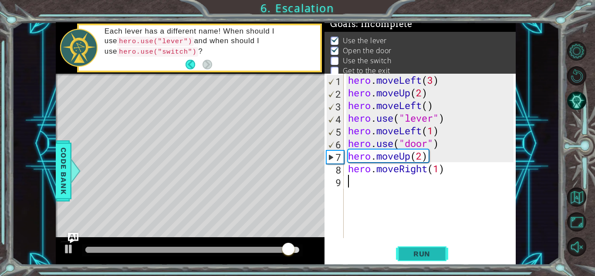
click at [425, 256] on span "Run" at bounding box center [421, 253] width 34 height 9
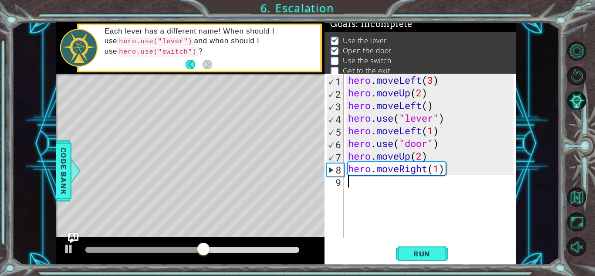
click at [437, 168] on div "hero . moveLeft ( 3 ) hero . moveUp ( 2 ) hero . moveLeft ( ) hero . use ( "lev…" at bounding box center [432, 168] width 172 height 189
click at [442, 171] on div "hero . moveLeft ( 3 ) hero . moveUp ( 2 ) hero . moveLeft ( ) hero . use ( "lev…" at bounding box center [432, 168] width 172 height 189
type textarea "hero.moveRight(2)"
click at [364, 181] on div "hero . moveLeft ( 3 ) hero . moveUp ( 2 ) hero . moveLeft ( ) hero . use ( "lev…" at bounding box center [432, 168] width 172 height 189
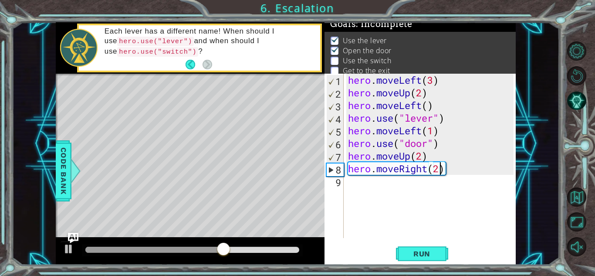
scroll to position [0, 0]
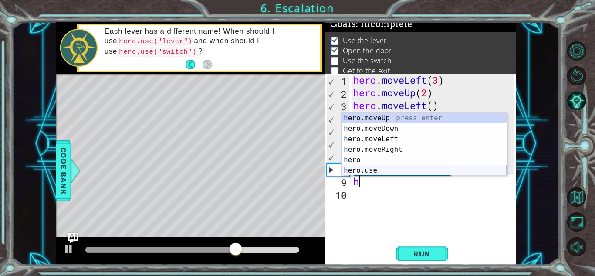
click at [369, 168] on div "h ero.moveUp press enter h ero.moveDown press enter h ero.moveLeft press enter …" at bounding box center [424, 155] width 165 height 84
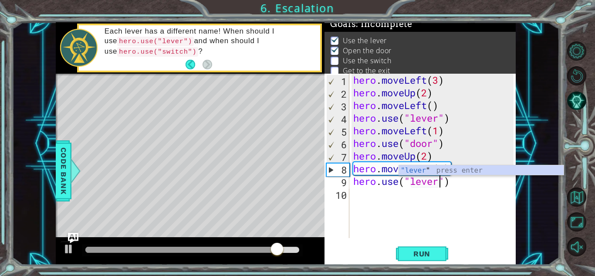
scroll to position [0, 4]
click at [437, 251] on span "Run" at bounding box center [421, 253] width 34 height 9
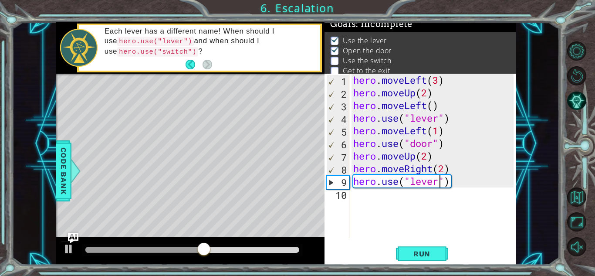
click at [444, 168] on div "hero . moveLeft ( 3 ) hero . moveUp ( 2 ) hero . moveLeft ( ) hero . use ( "lev…" at bounding box center [434, 168] width 166 height 189
click at [421, 253] on span "Run" at bounding box center [421, 253] width 34 height 9
click at [409, 248] on button "Run" at bounding box center [422, 253] width 52 height 19
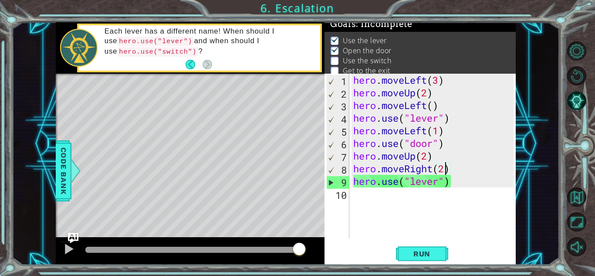
click at [444, 181] on div "hero . moveLeft ( 3 ) hero . moveUp ( 2 ) hero . moveLeft ( ) hero . use ( "lev…" at bounding box center [434, 168] width 166 height 189
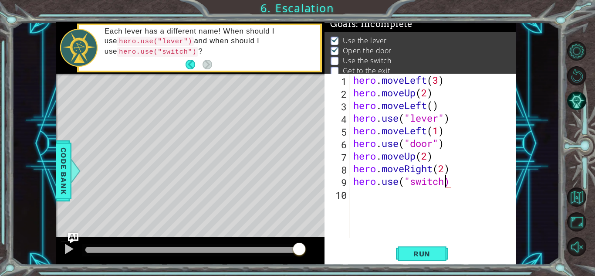
type textarea "hero.use("switch")"
click at [374, 197] on div "hero . moveLeft ( 3 ) hero . moveUp ( 2 ) hero . moveLeft ( ) hero . use ( "lev…" at bounding box center [434, 168] width 166 height 189
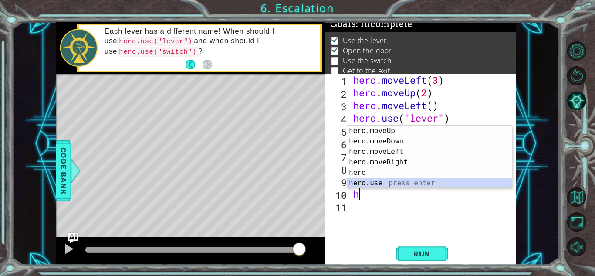
click at [373, 179] on div "h ero.moveUp press enter h ero.moveDown press enter h ero.moveLeft press enter …" at bounding box center [429, 167] width 165 height 84
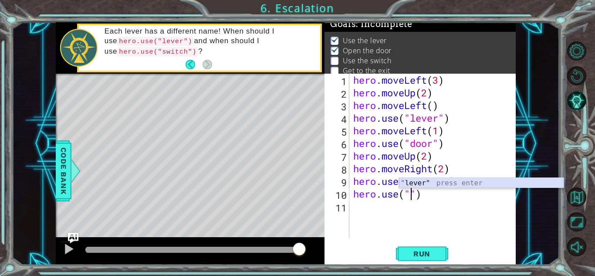
click at [441, 179] on div "" lever" press enter" at bounding box center [481, 193] width 165 height 31
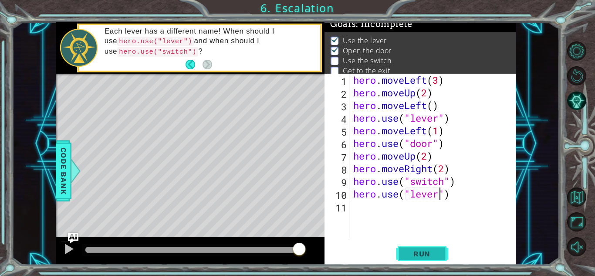
type textarea "hero.use("lever")"
click at [422, 252] on span "Run" at bounding box center [421, 253] width 34 height 9
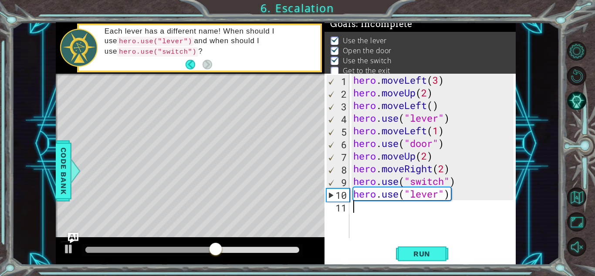
click at [357, 209] on div "hero . moveLeft ( 3 ) hero . moveUp ( 2 ) hero . moveLeft ( ) hero . use ( "lev…" at bounding box center [434, 168] width 166 height 189
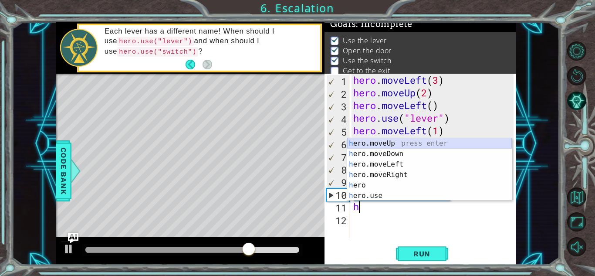
click at [409, 142] on div "h ero.moveUp press enter h ero.moveDown press enter h ero.moveLeft press enter …" at bounding box center [429, 180] width 165 height 84
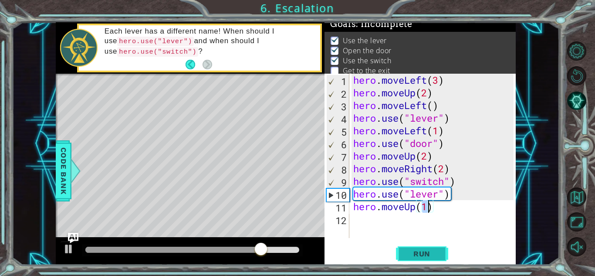
click at [430, 256] on span "Run" at bounding box center [421, 253] width 34 height 9
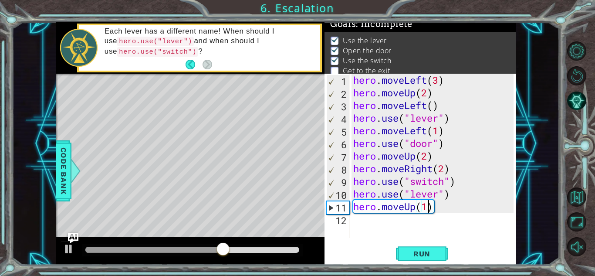
click at [469, 194] on div "hero . moveLeft ( 3 ) hero . moveUp ( 2 ) hero . moveLeft ( ) hero . use ( "lev…" at bounding box center [434, 168] width 166 height 189
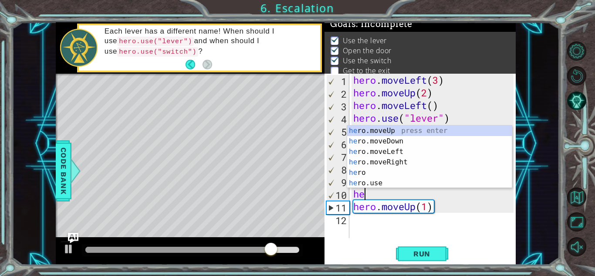
type textarea "h"
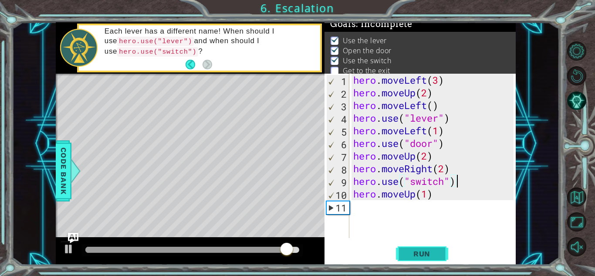
click at [434, 251] on span "Run" at bounding box center [421, 253] width 34 height 9
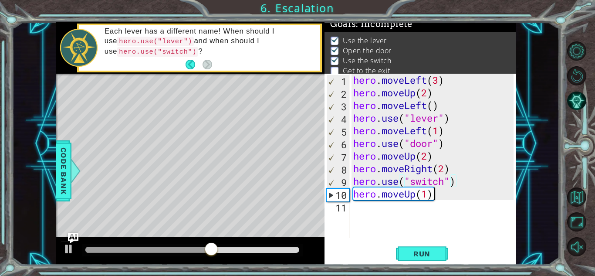
click at [440, 189] on div "hero . moveLeft ( 3 ) hero . moveUp ( 2 ) hero . moveLeft ( ) hero . use ( "lev…" at bounding box center [434, 168] width 166 height 189
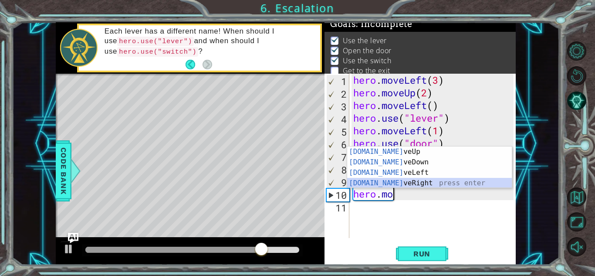
click at [416, 182] on div "[DOMAIN_NAME] veUp press enter [DOMAIN_NAME] veDown press enter [DOMAIN_NAME] v…" at bounding box center [429, 177] width 165 height 63
type textarea "hero.moveRight(1)"
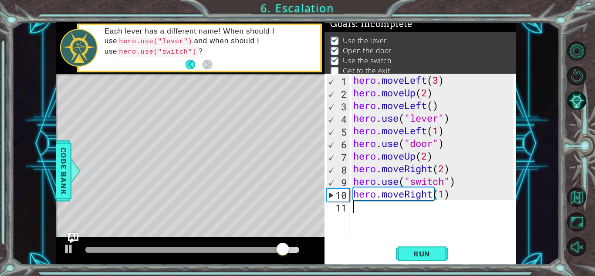
click at [426, 207] on div "hero . moveLeft ( 3 ) hero . moveUp ( 2 ) hero . moveLeft ( ) hero . use ( "lev…" at bounding box center [434, 168] width 166 height 189
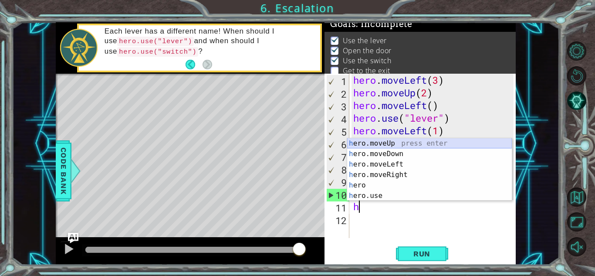
click at [428, 140] on div "h ero.moveUp press enter h ero.moveDown press enter h ero.moveLeft press enter …" at bounding box center [429, 180] width 165 height 84
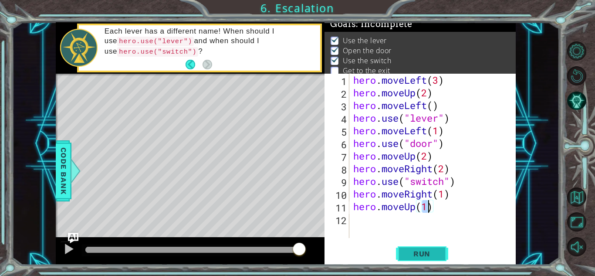
type textarea "hero.moveUp(1)"
click at [423, 251] on span "Run" at bounding box center [421, 253] width 34 height 9
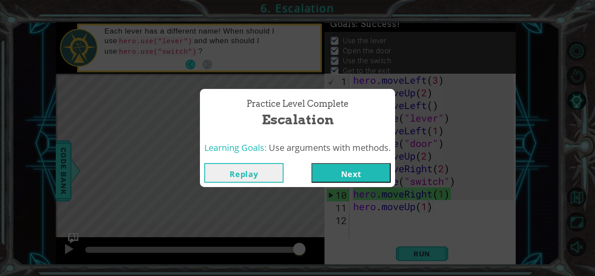
click at [358, 172] on button "Next" at bounding box center [350, 173] width 79 height 20
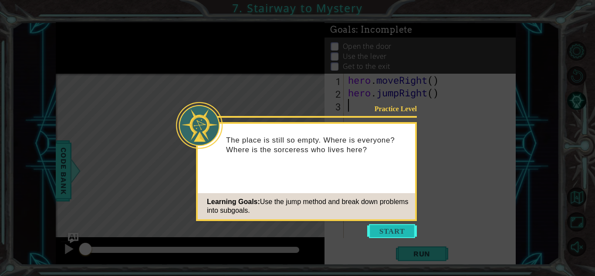
click at [391, 227] on button "Start" at bounding box center [392, 231] width 50 height 14
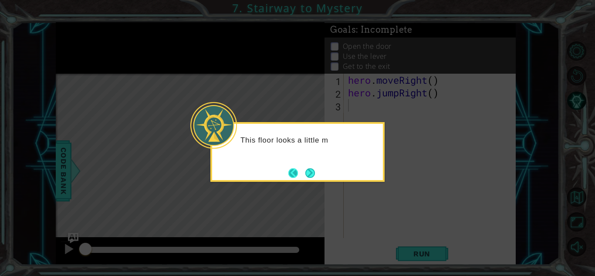
click at [289, 169] on button "Back" at bounding box center [296, 173] width 17 height 10
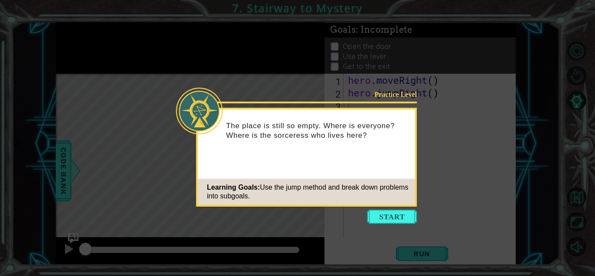
click at [353, 92] on icon at bounding box center [297, 138] width 595 height 276
click at [394, 223] on button "Start" at bounding box center [392, 216] width 50 height 14
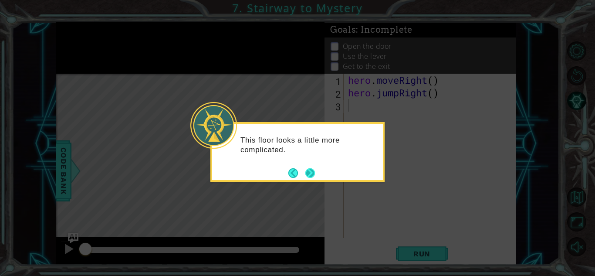
click at [315, 168] on button "Next" at bounding box center [310, 173] width 10 height 10
